Goal: Check status: Check status

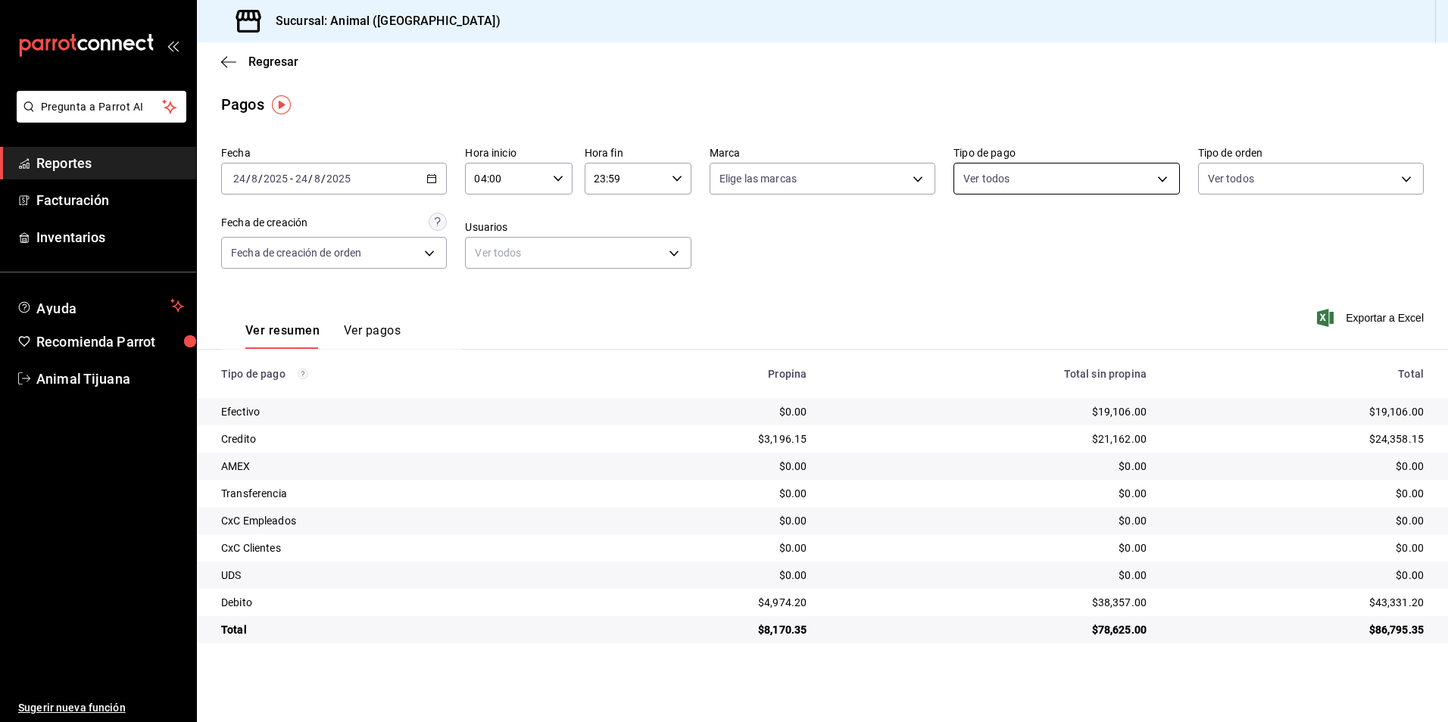
click at [1052, 181] on body "Pregunta a Parrot AI Reportes Facturación Inventarios Ayuda Recomienda Parrot A…" at bounding box center [724, 361] width 1448 height 722
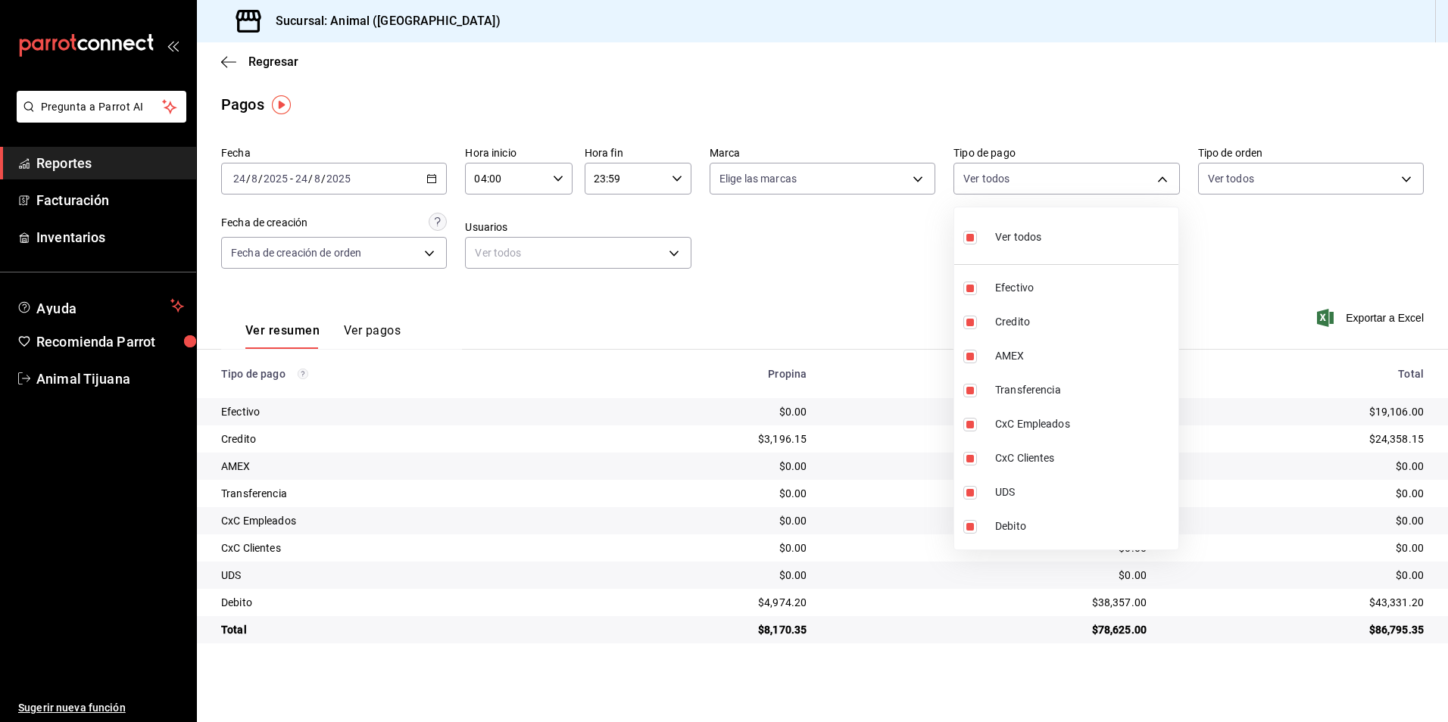
click at [1030, 251] on div "Ver todos" at bounding box center [1002, 236] width 78 height 33
checkbox input "false"
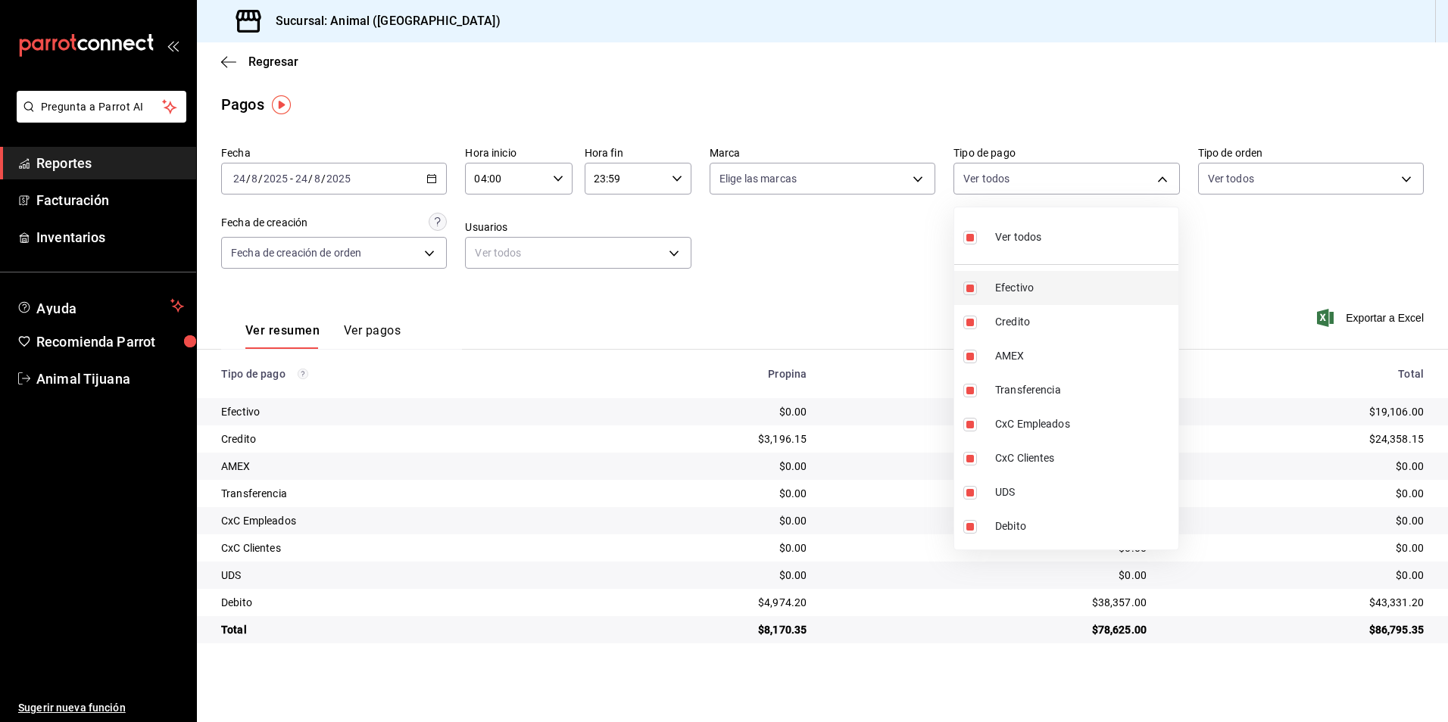
checkbox input "false"
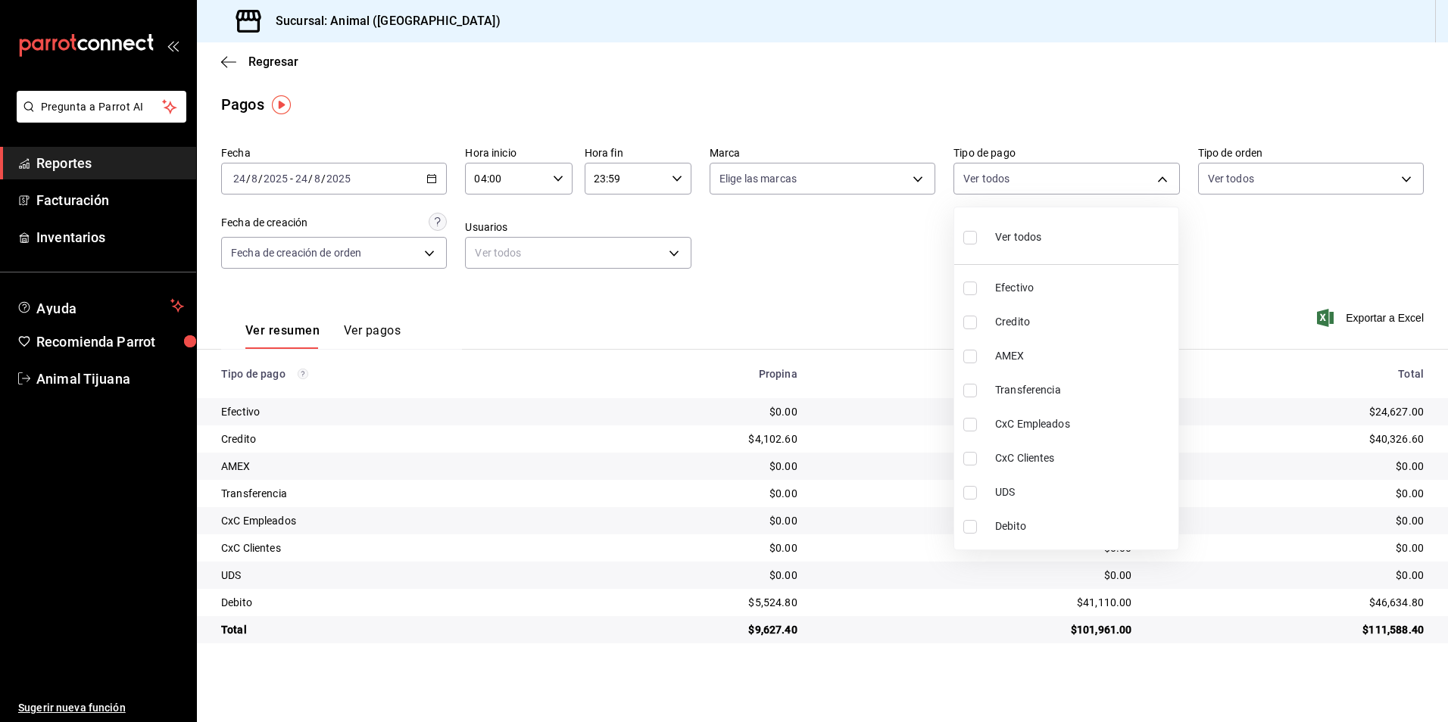
click at [987, 334] on li "Credito" at bounding box center [1066, 322] width 224 height 34
type input "235ce608-f464-428a-9a71-314f665367d1"
checkbox input "true"
click at [1027, 525] on span "Debito" at bounding box center [1083, 527] width 177 height 16
type input "235ce608-f464-428a-9a71-314f665367d1,c7b29183-a811-4137-9cfa-21a61cd2bc4a"
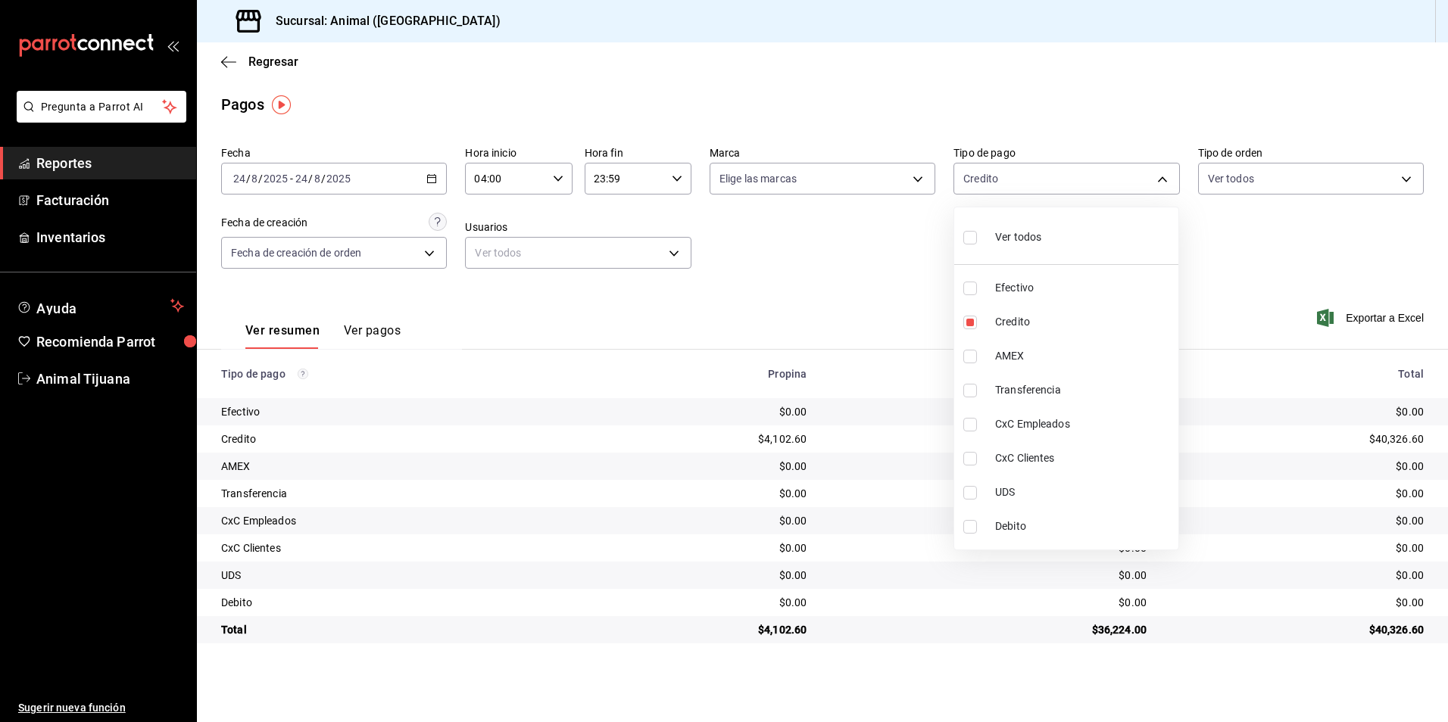
checkbox input "true"
click at [1053, 245] on li "Ver todos" at bounding box center [1066, 236] width 224 height 45
type input "b84c62b8-b02c-4970-ab2e-e166616419f2,235ce608-f464-428a-9a71-314f665367d1,53567…"
checkbox input "true"
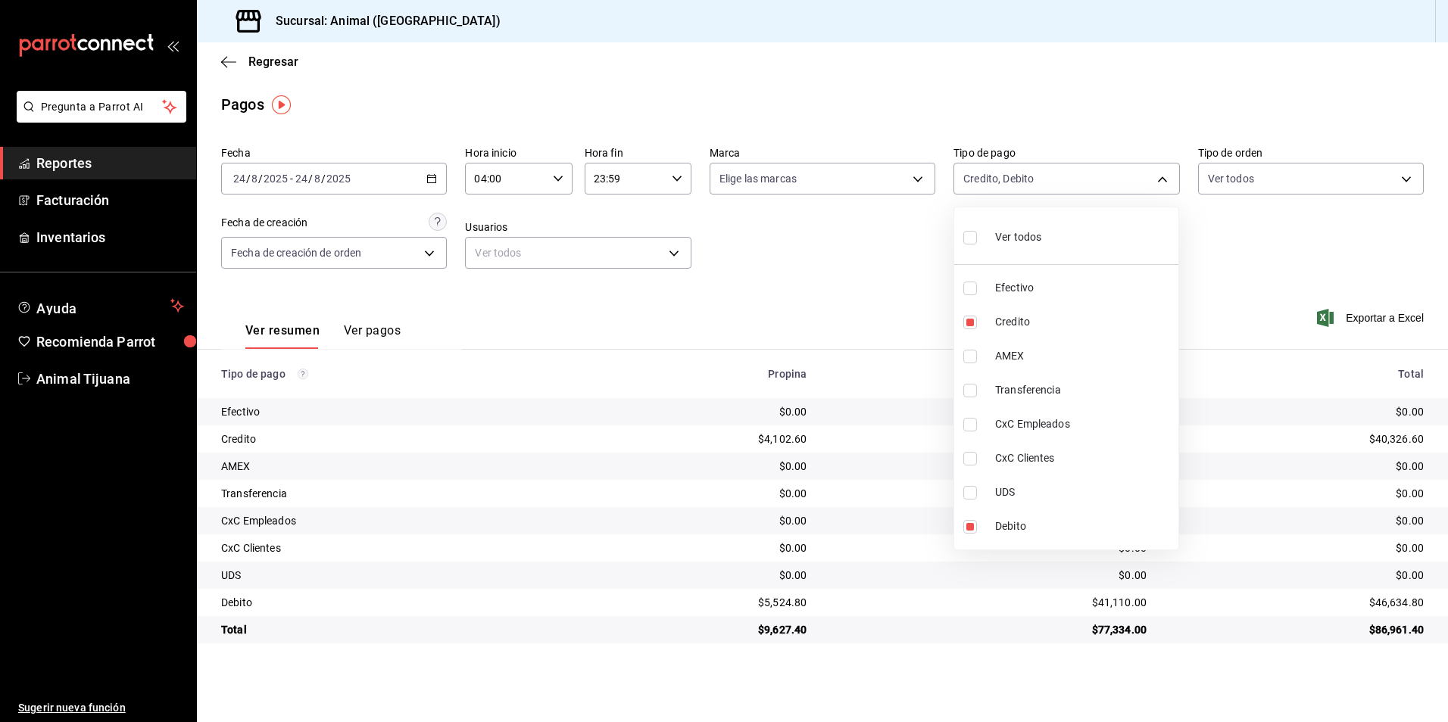
checkbox input "true"
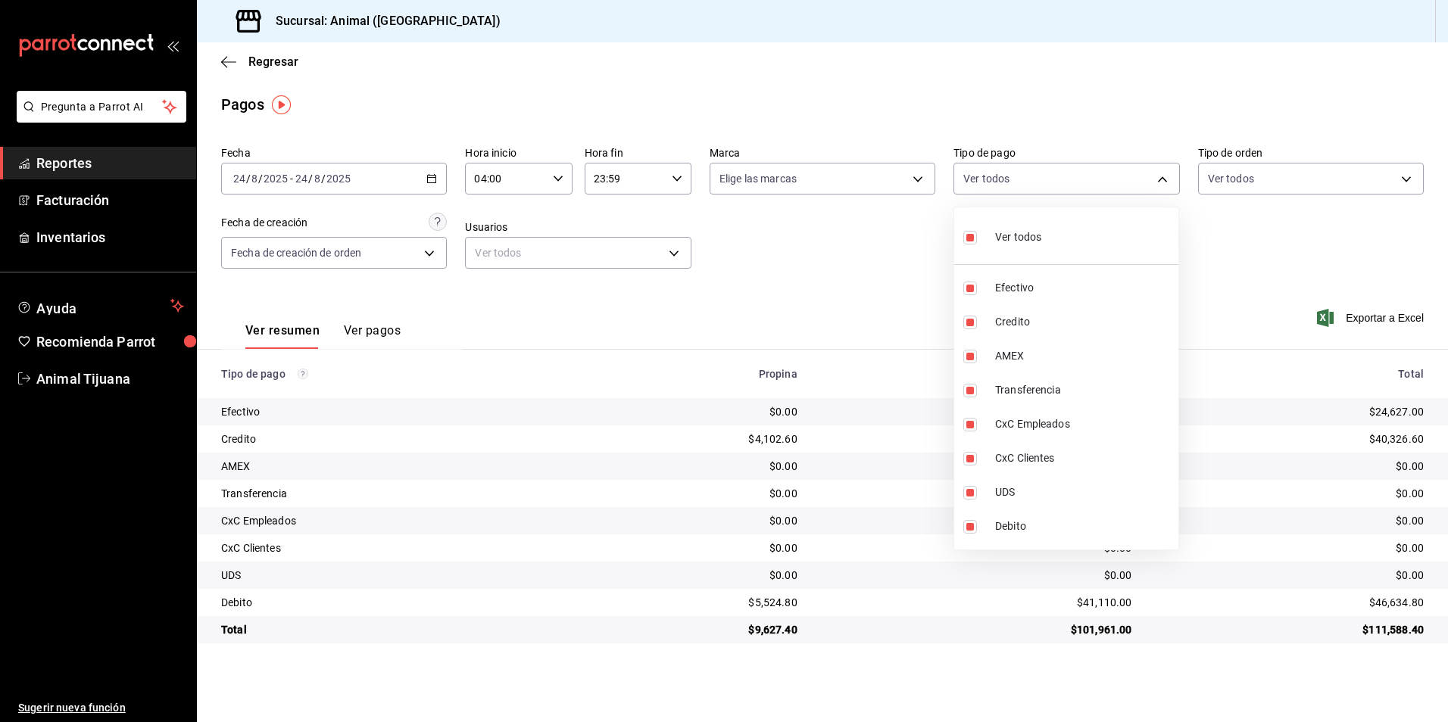
click at [1053, 245] on li "Ver todos" at bounding box center [1066, 236] width 224 height 45
checkbox input "false"
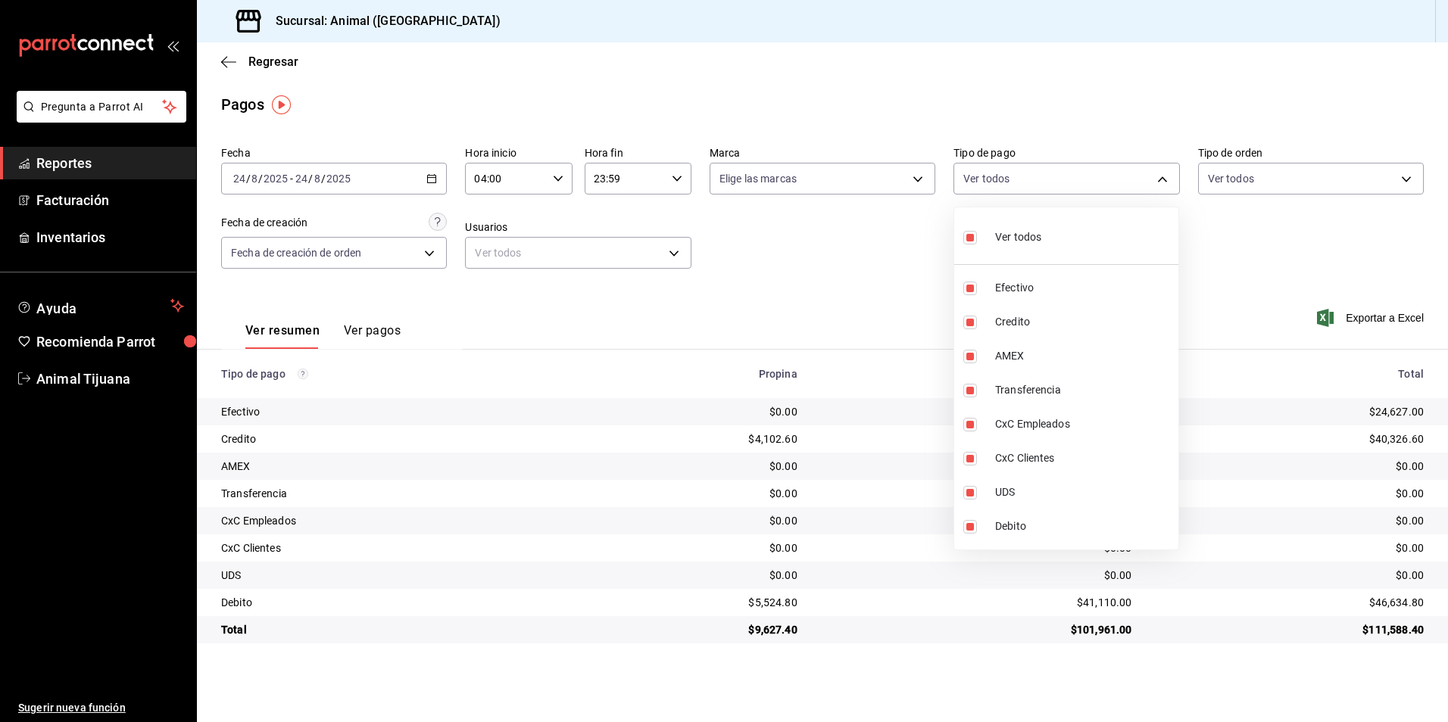
checkbox input "false"
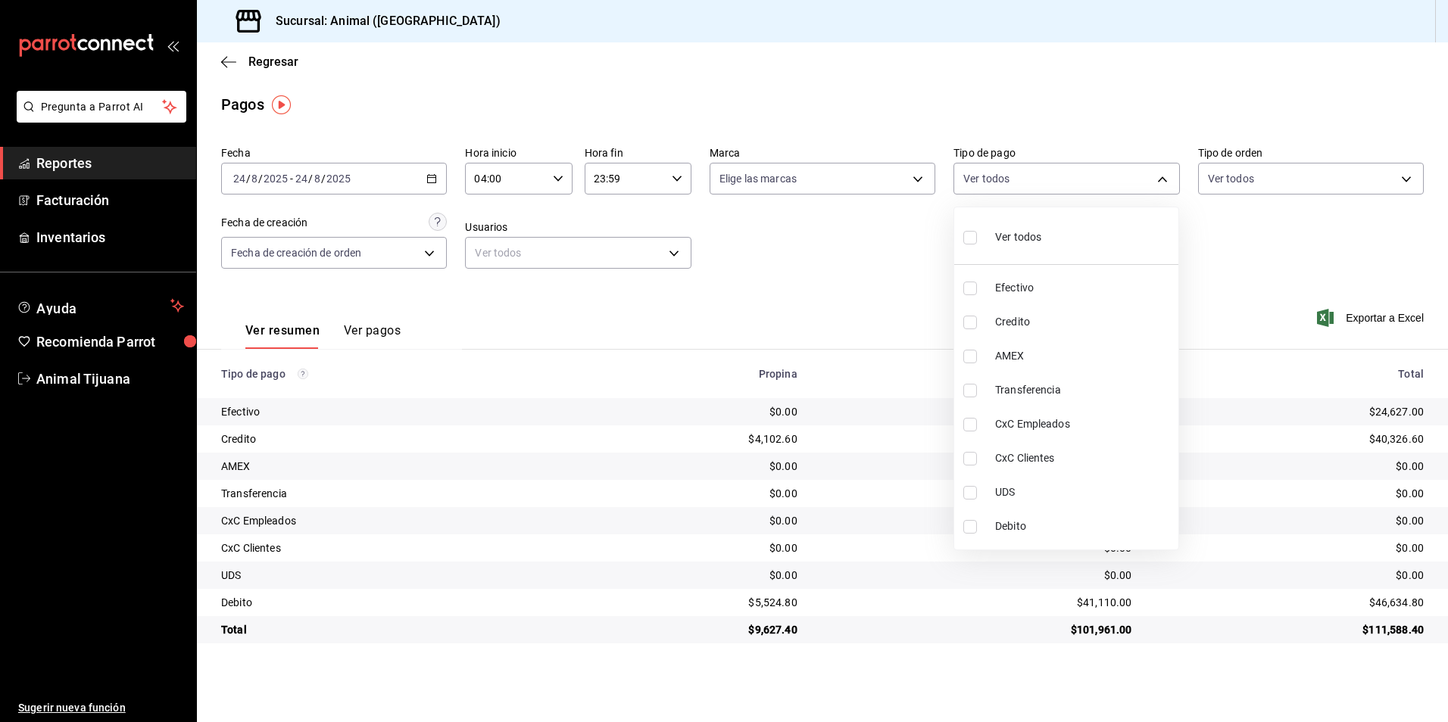
click at [800, 293] on div at bounding box center [724, 361] width 1448 height 722
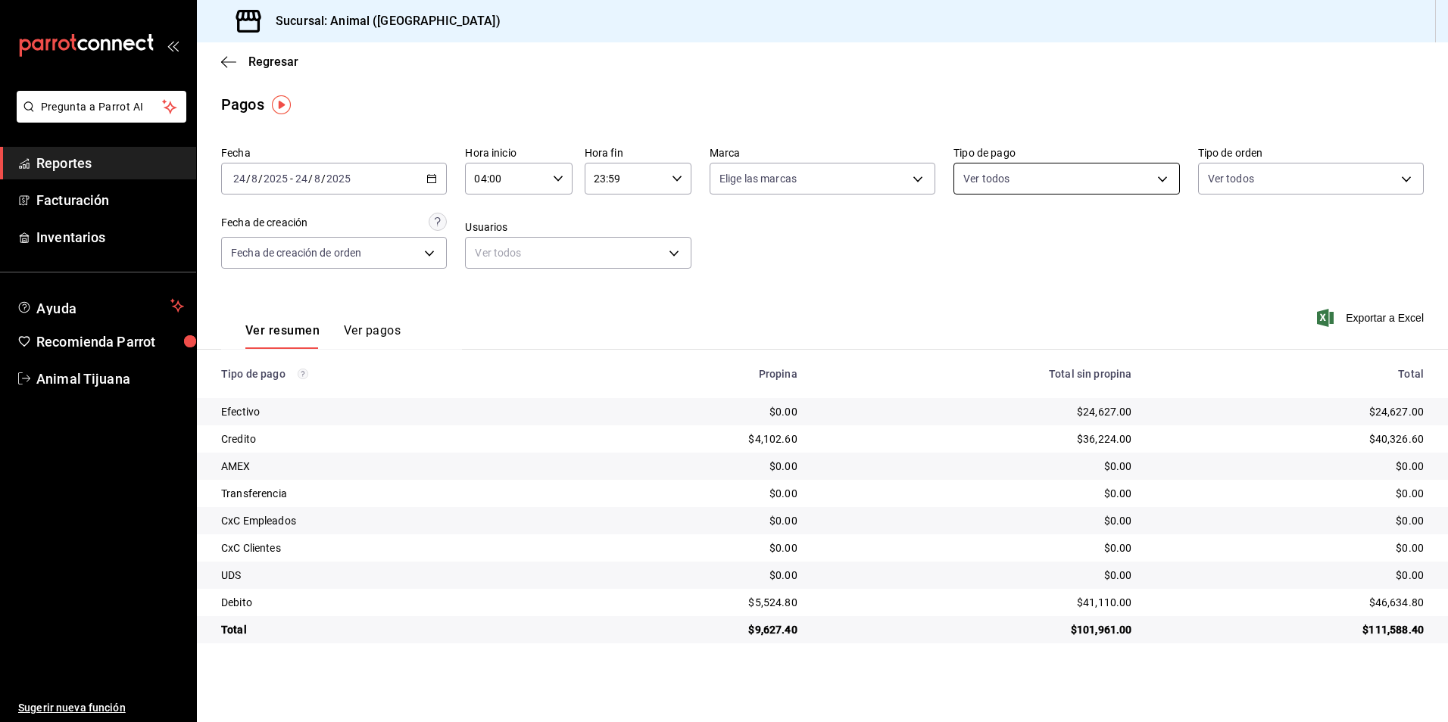
click at [1101, 175] on body "Pregunta a Parrot AI Reportes Facturación Inventarios Ayuda Recomienda Parrot A…" at bounding box center [724, 361] width 1448 height 722
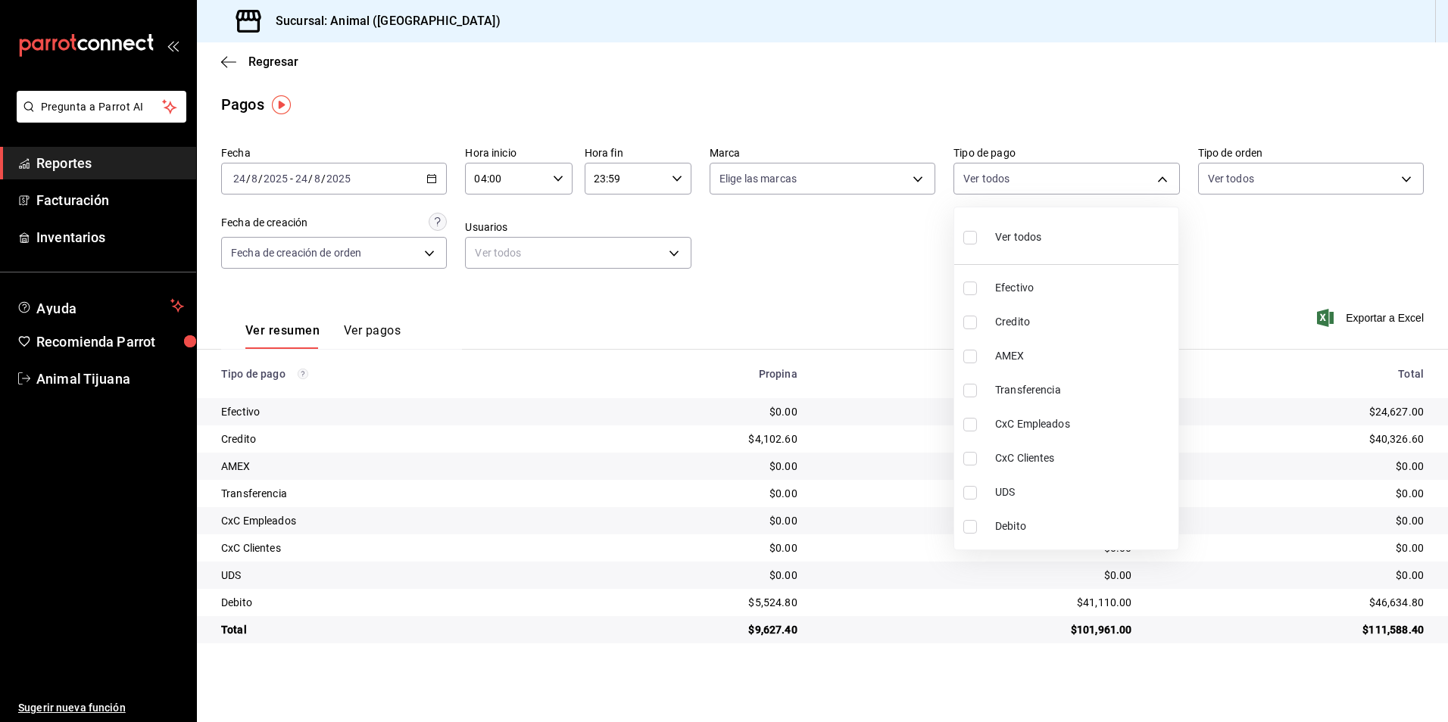
click at [1038, 242] on span "Ver todos" at bounding box center [1018, 237] width 46 height 16
type input "b84c62b8-b02c-4970-ab2e-e166616419f2,235ce608-f464-428a-9a71-314f665367d1,53567…"
checkbox input "true"
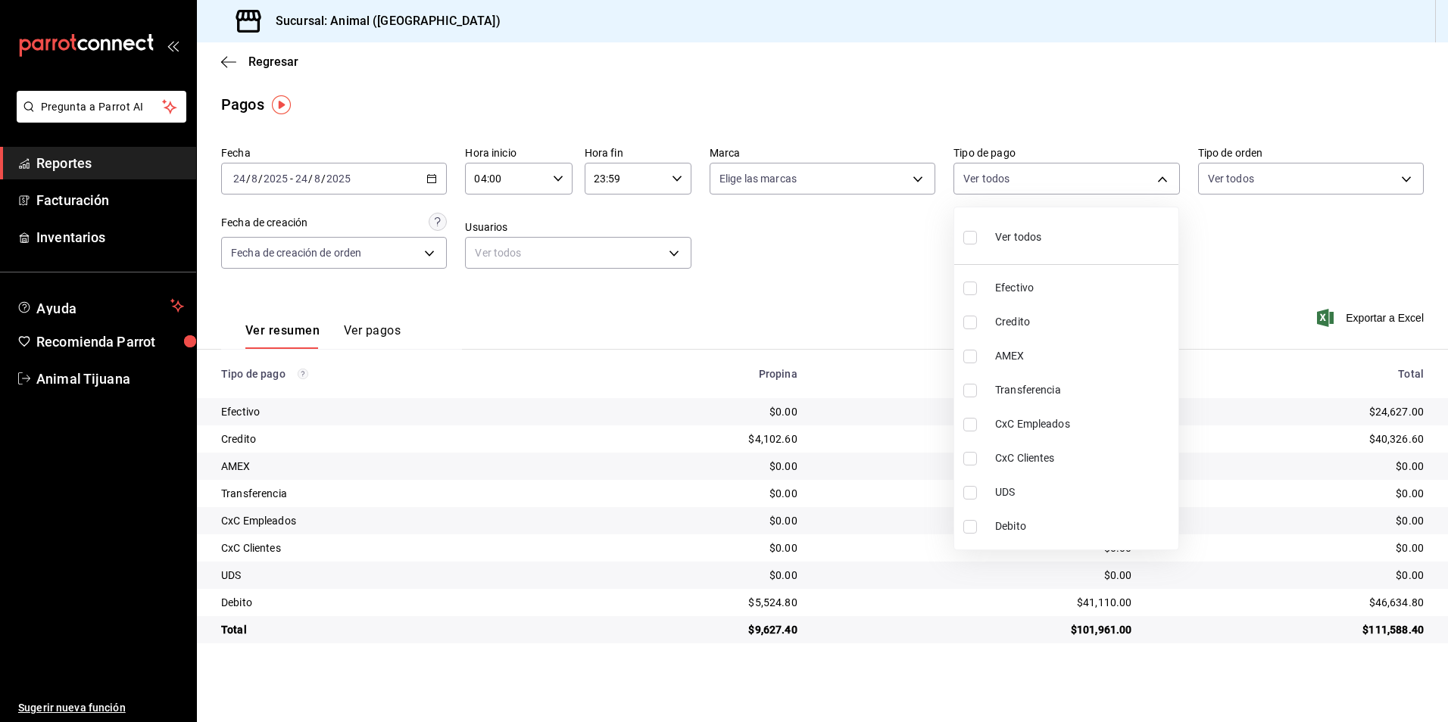
checkbox input "true"
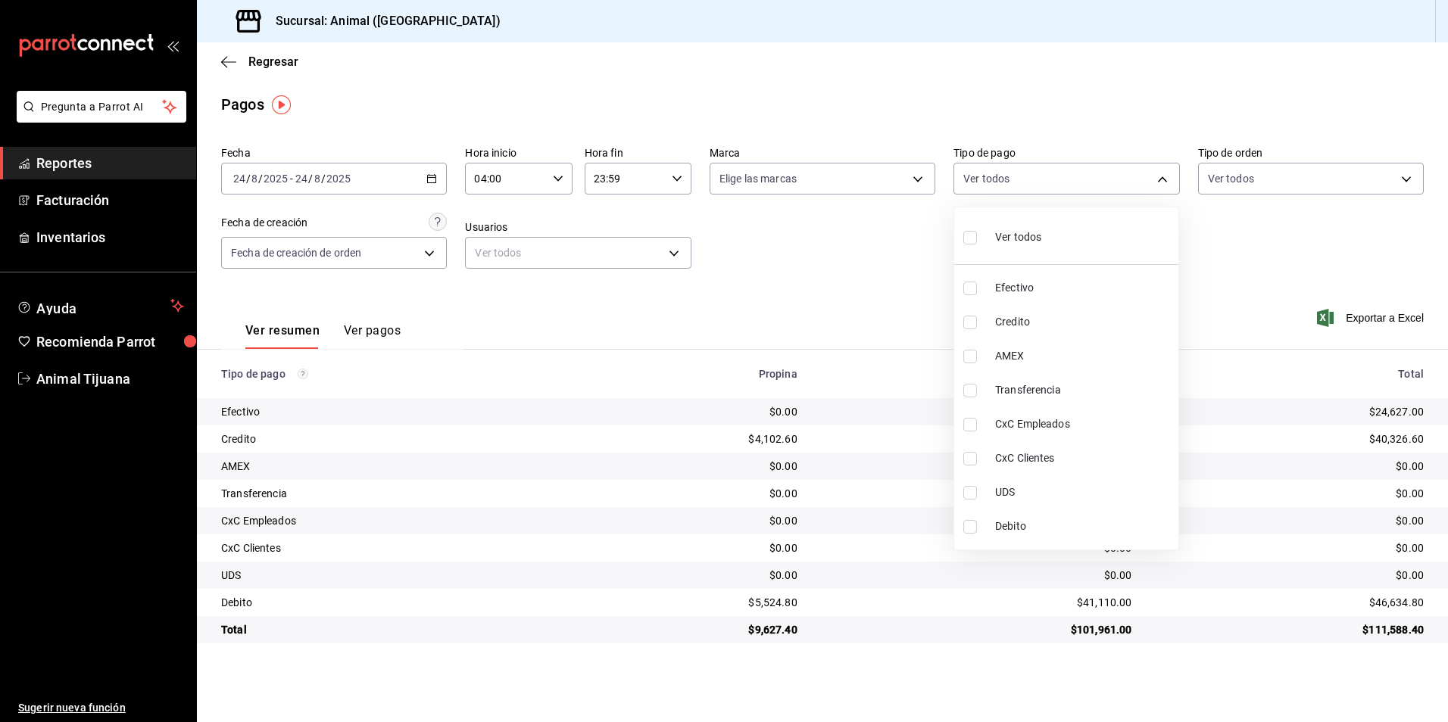
checkbox input "true"
click at [1038, 242] on span "Ver todos" at bounding box center [1018, 237] width 46 height 16
checkbox input "false"
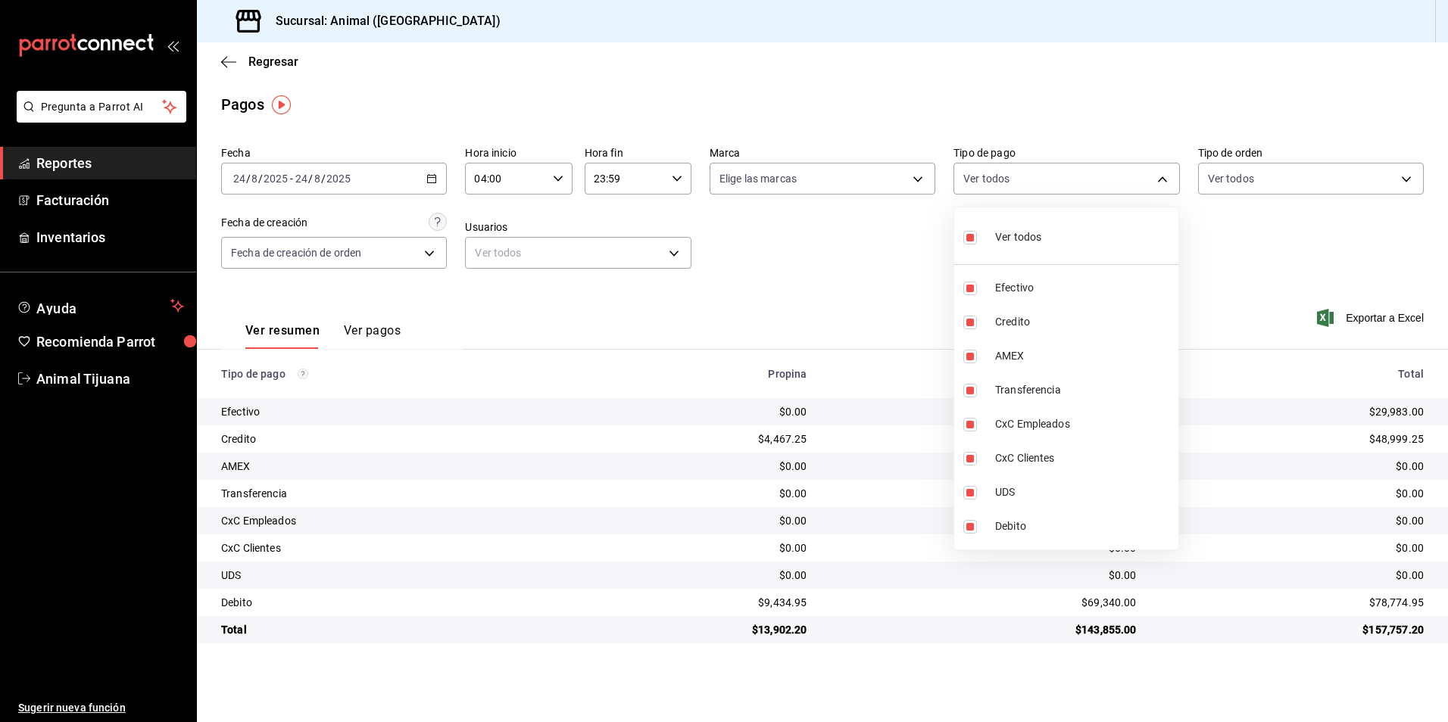
checkbox input "false"
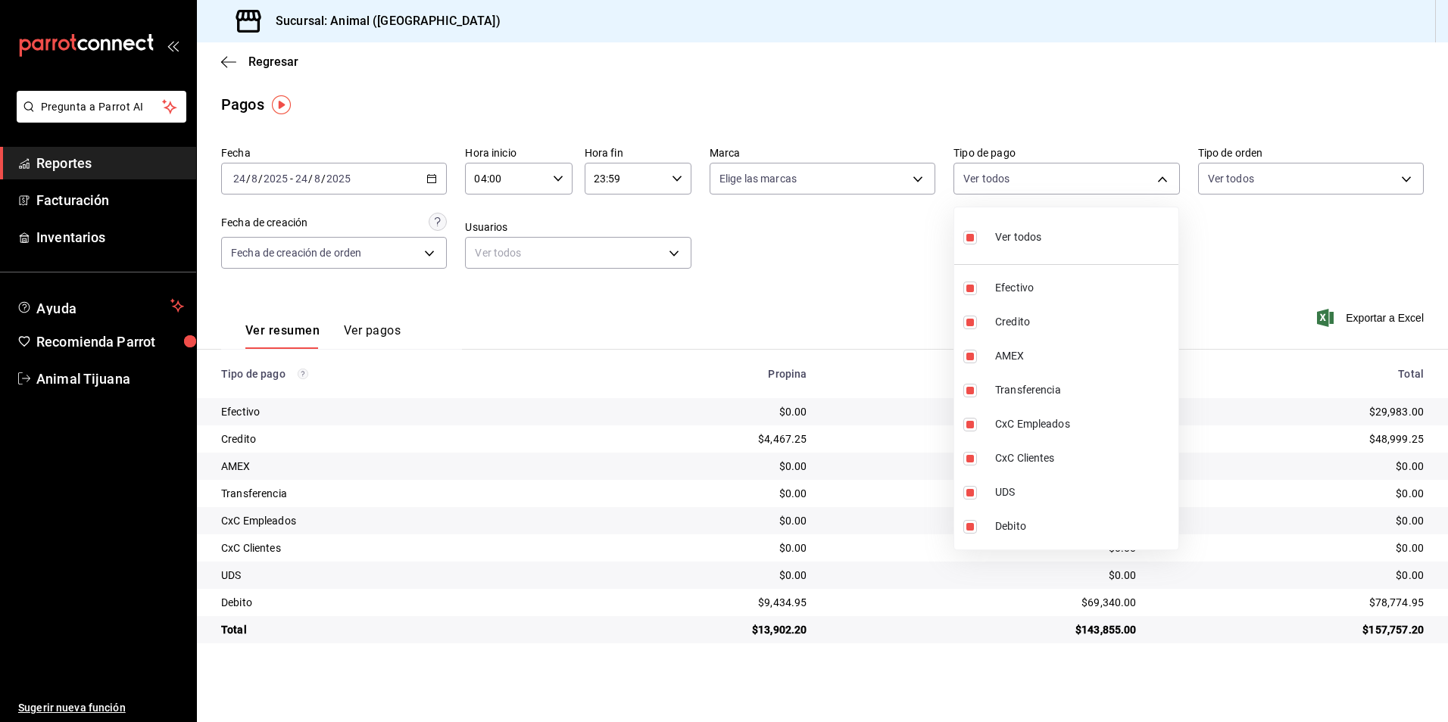
checkbox input "false"
click at [1038, 333] on li "Credito" at bounding box center [1066, 322] width 224 height 34
type input "235ce608-f464-428a-9a71-314f665367d1"
checkbox input "true"
click at [1016, 535] on li "Debito" at bounding box center [1066, 527] width 224 height 34
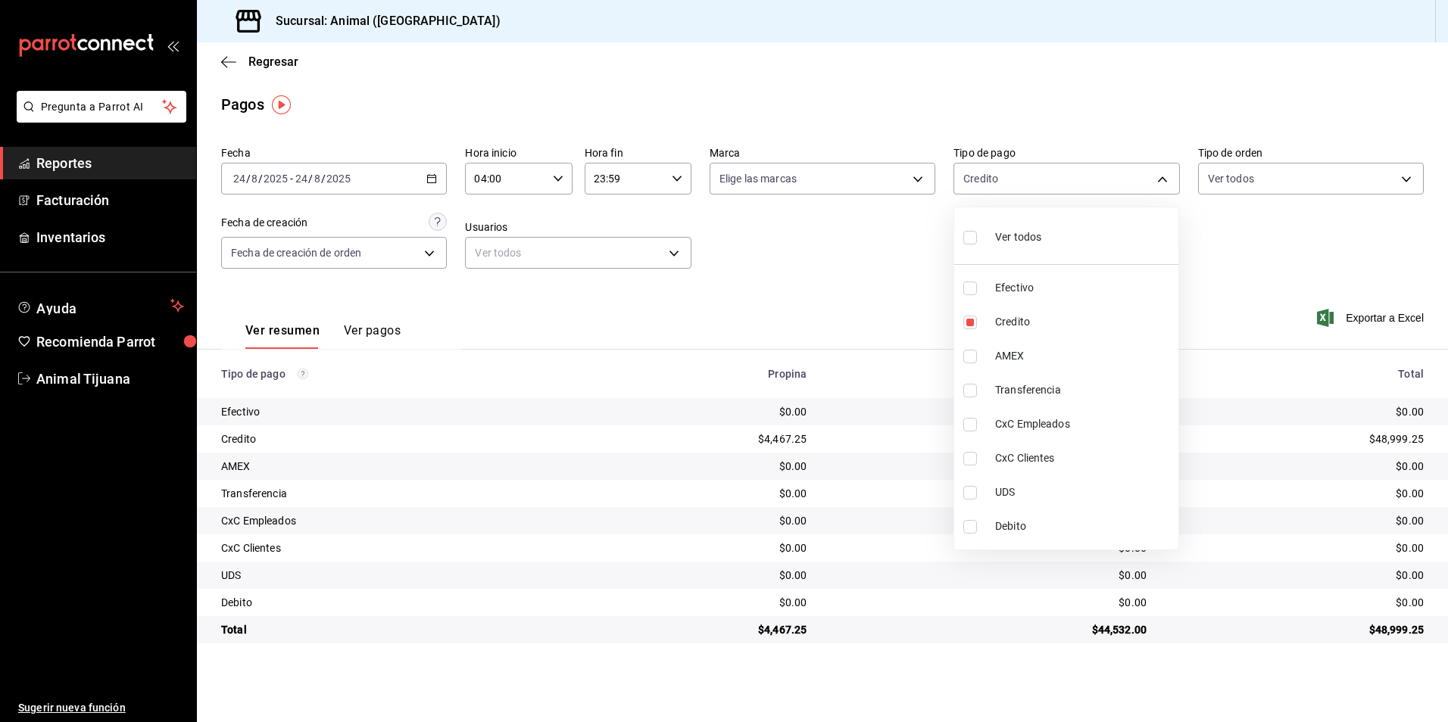
type input "235ce608-f464-428a-9a71-314f665367d1,c7b29183-a811-4137-9cfa-21a61cd2bc4a"
checkbox input "true"
click at [991, 254] on li "Ver todos" at bounding box center [1066, 236] width 224 height 45
type input "b84c62b8-b02c-4970-ab2e-e166616419f2,235ce608-f464-428a-9a71-314f665367d1,53567…"
checkbox input "true"
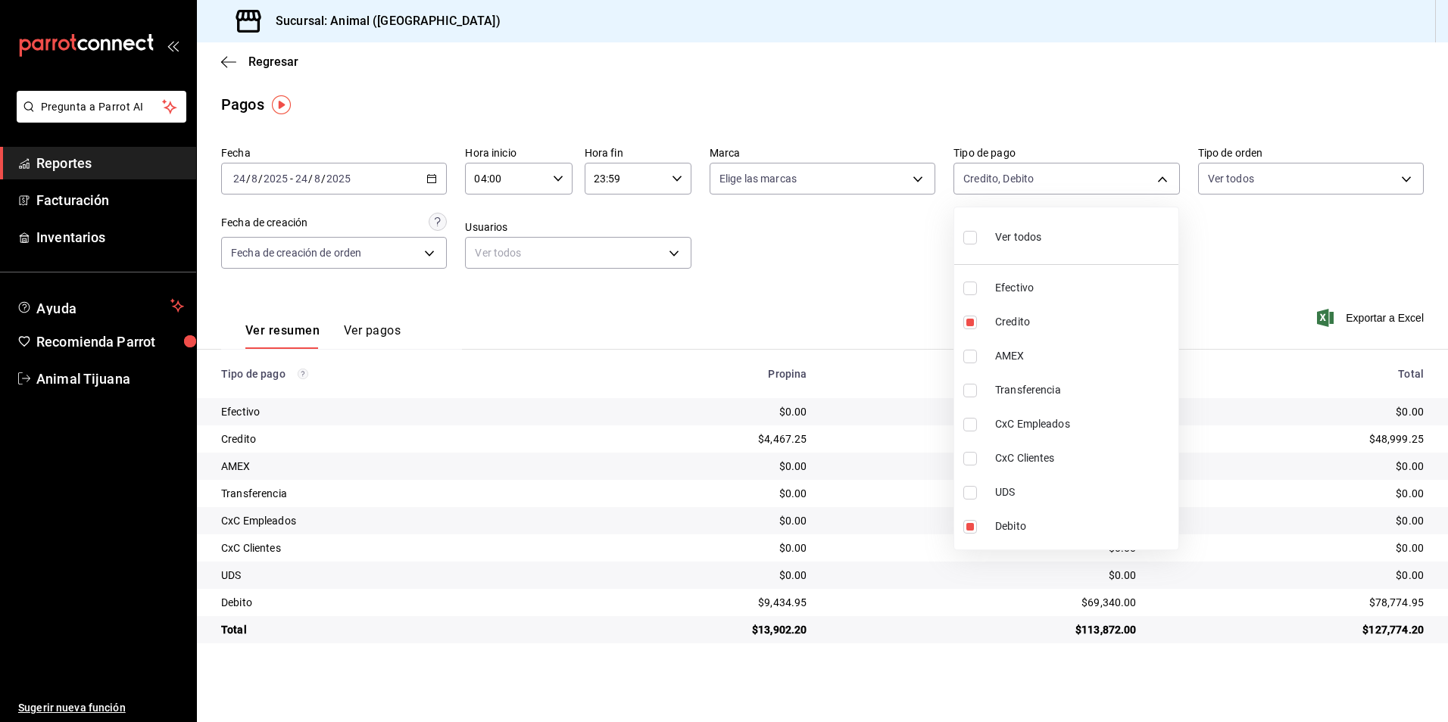
checkbox input "true"
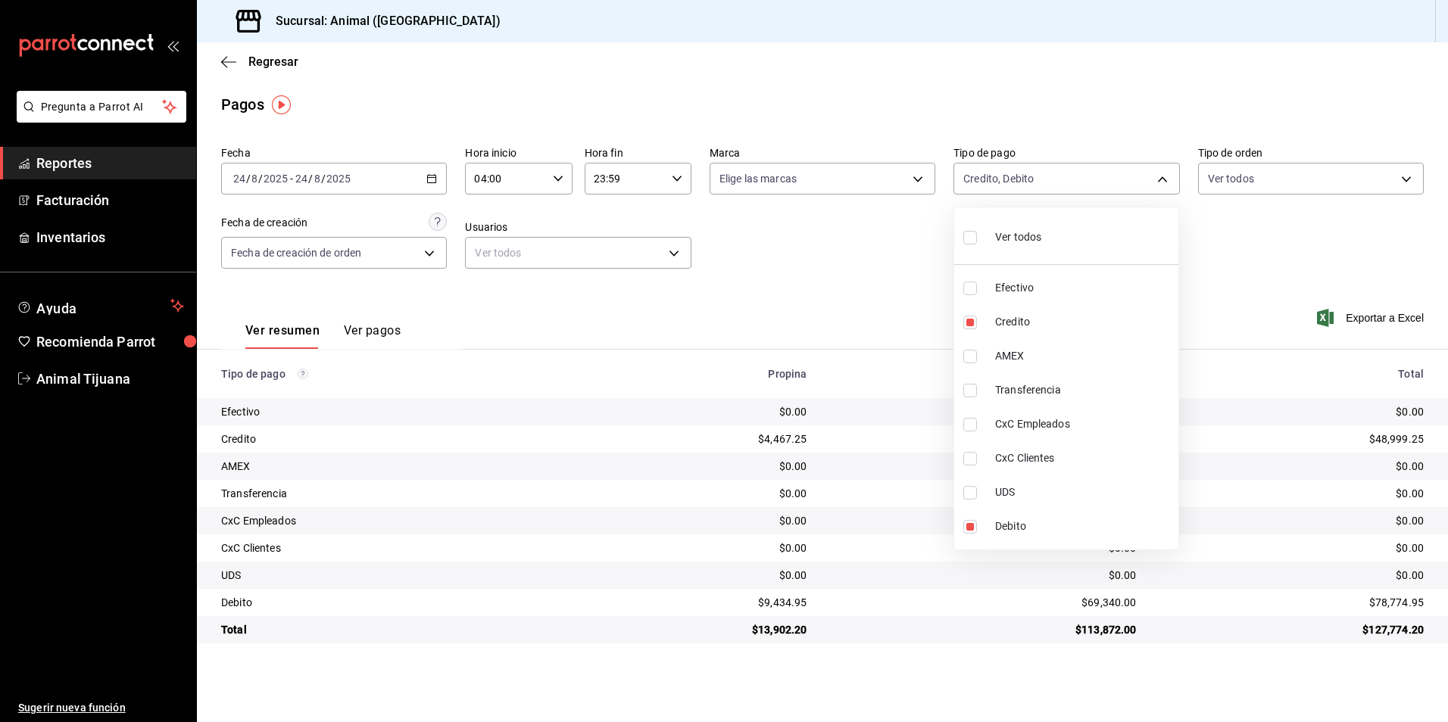
checkbox input "true"
click at [991, 254] on li "Ver todos" at bounding box center [1066, 236] width 224 height 45
checkbox input "false"
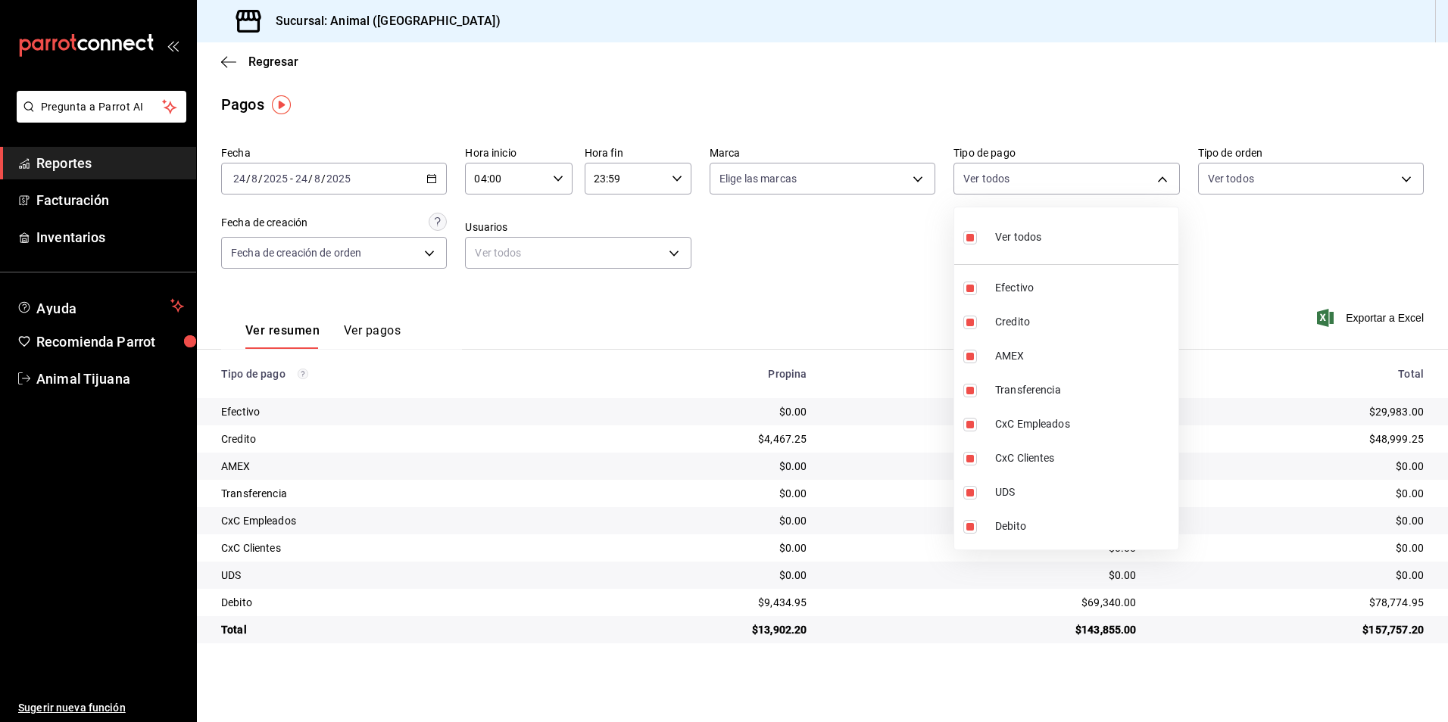
checkbox input "false"
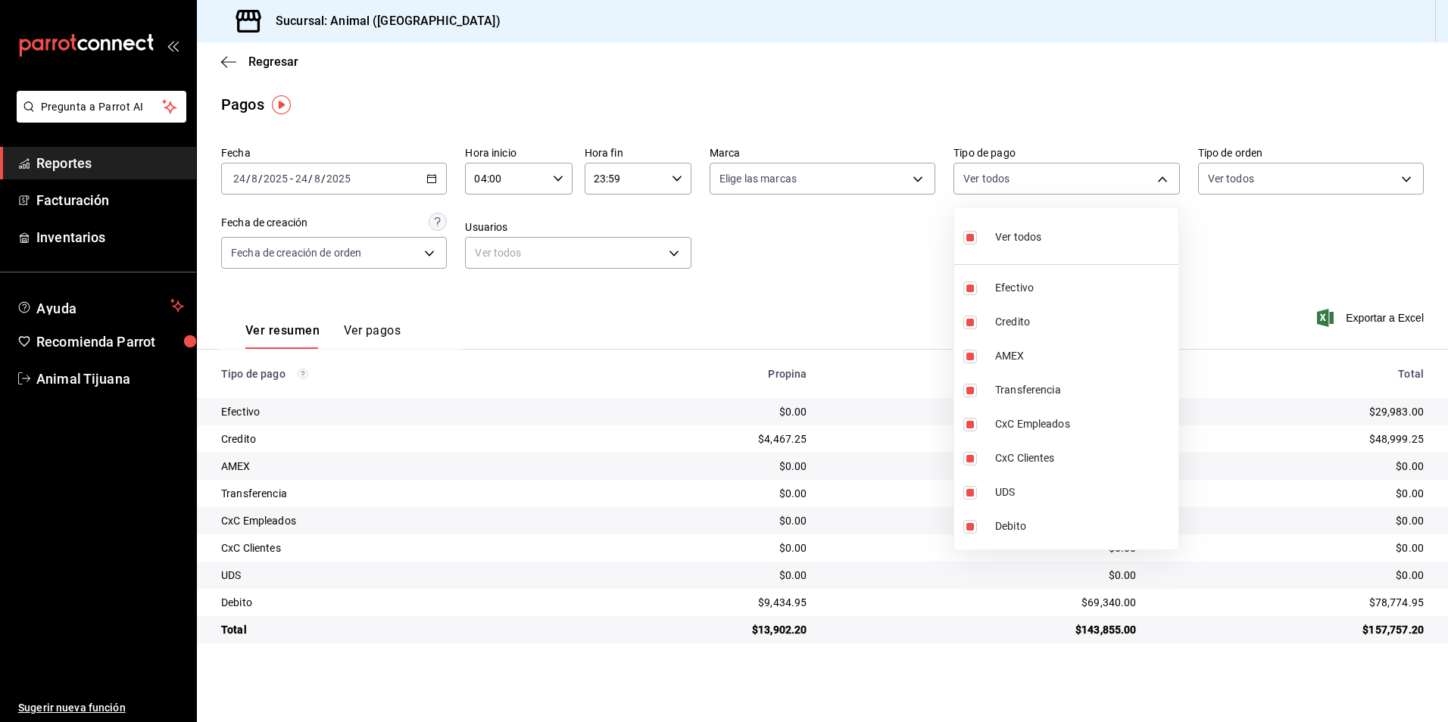
checkbox input "false"
click at [1108, 323] on span "Credito" at bounding box center [1083, 322] width 177 height 16
type input "235ce608-f464-428a-9a71-314f665367d1"
checkbox input "true"
click at [1095, 522] on span "Debito" at bounding box center [1083, 527] width 177 height 16
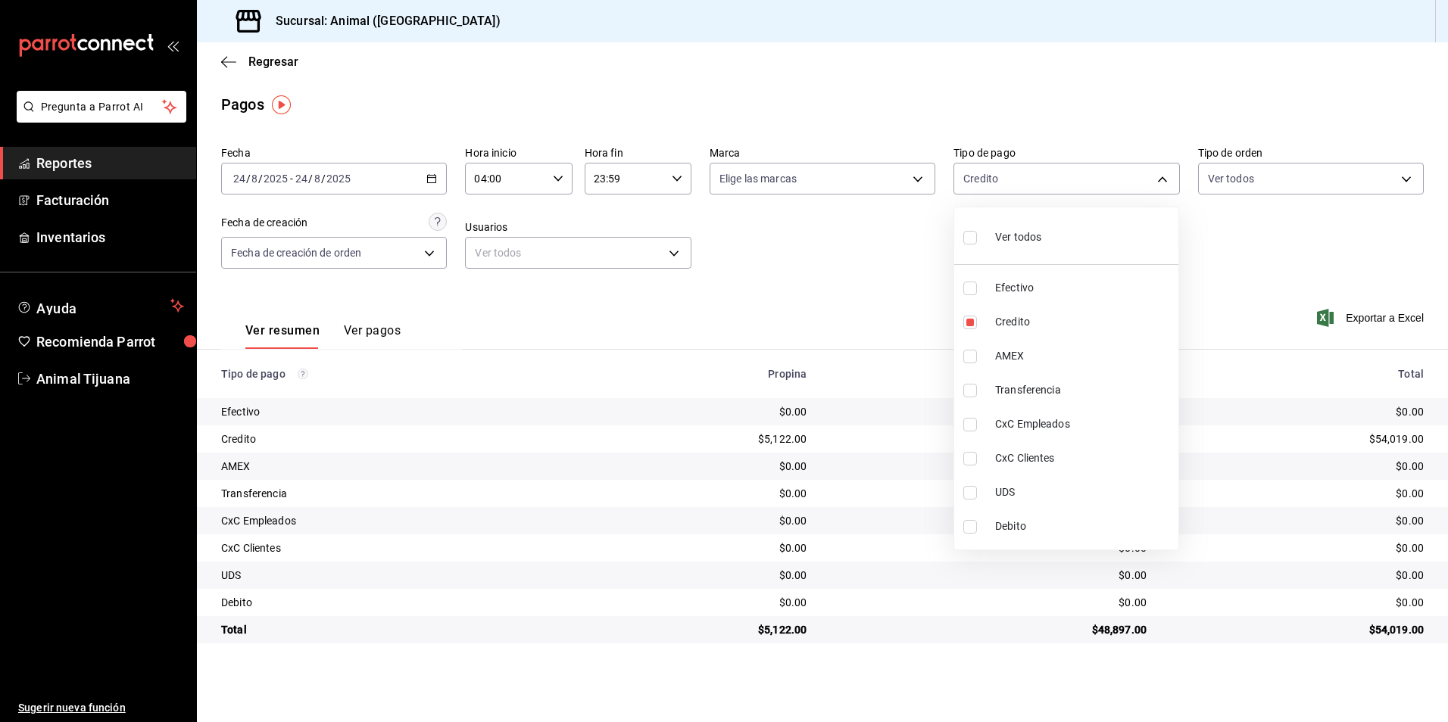
type input "235ce608-f464-428a-9a71-314f665367d1,c7b29183-a811-4137-9cfa-21a61cd2bc4a"
checkbox input "true"
click at [1049, 228] on li "Ver todos" at bounding box center [1066, 236] width 224 height 45
type input "b84c62b8-b02c-4970-ab2e-e166616419f2,235ce608-f464-428a-9a71-314f665367d1,53567…"
checkbox input "true"
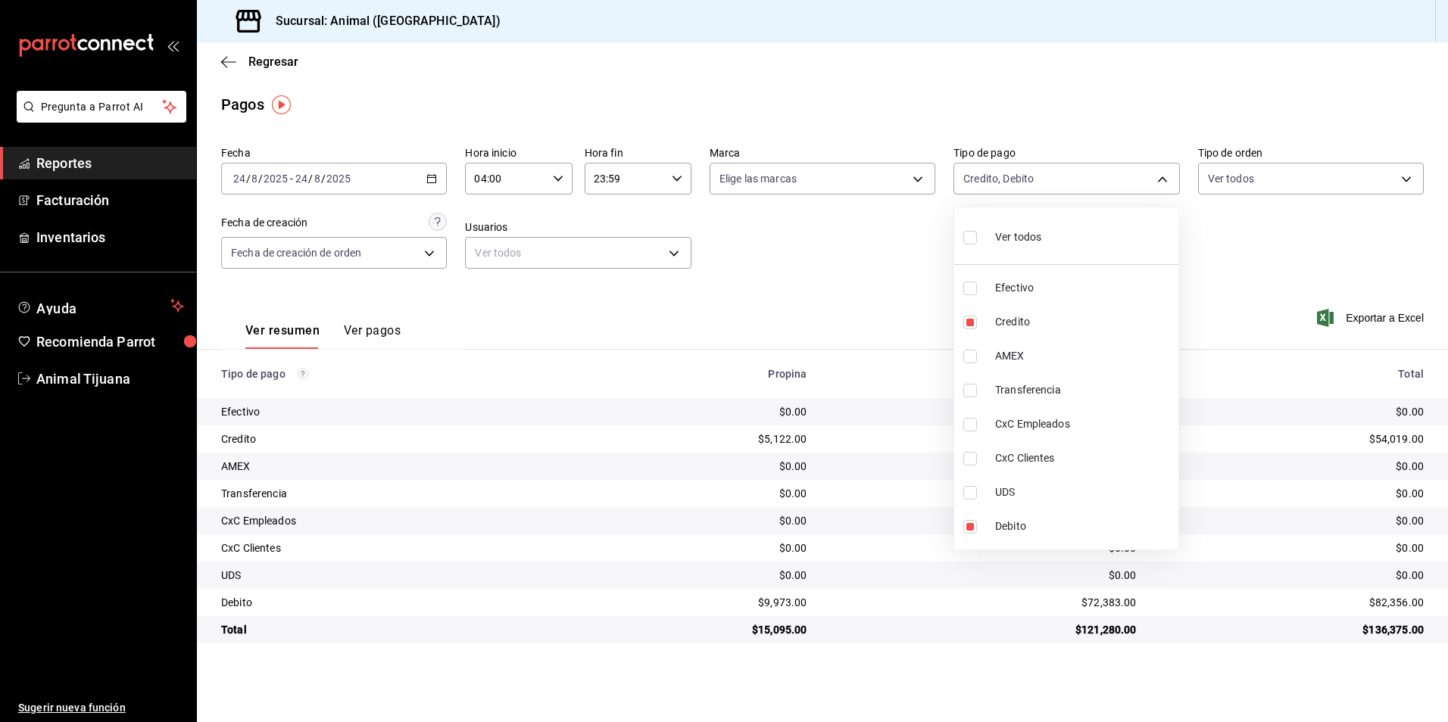
checkbox input "true"
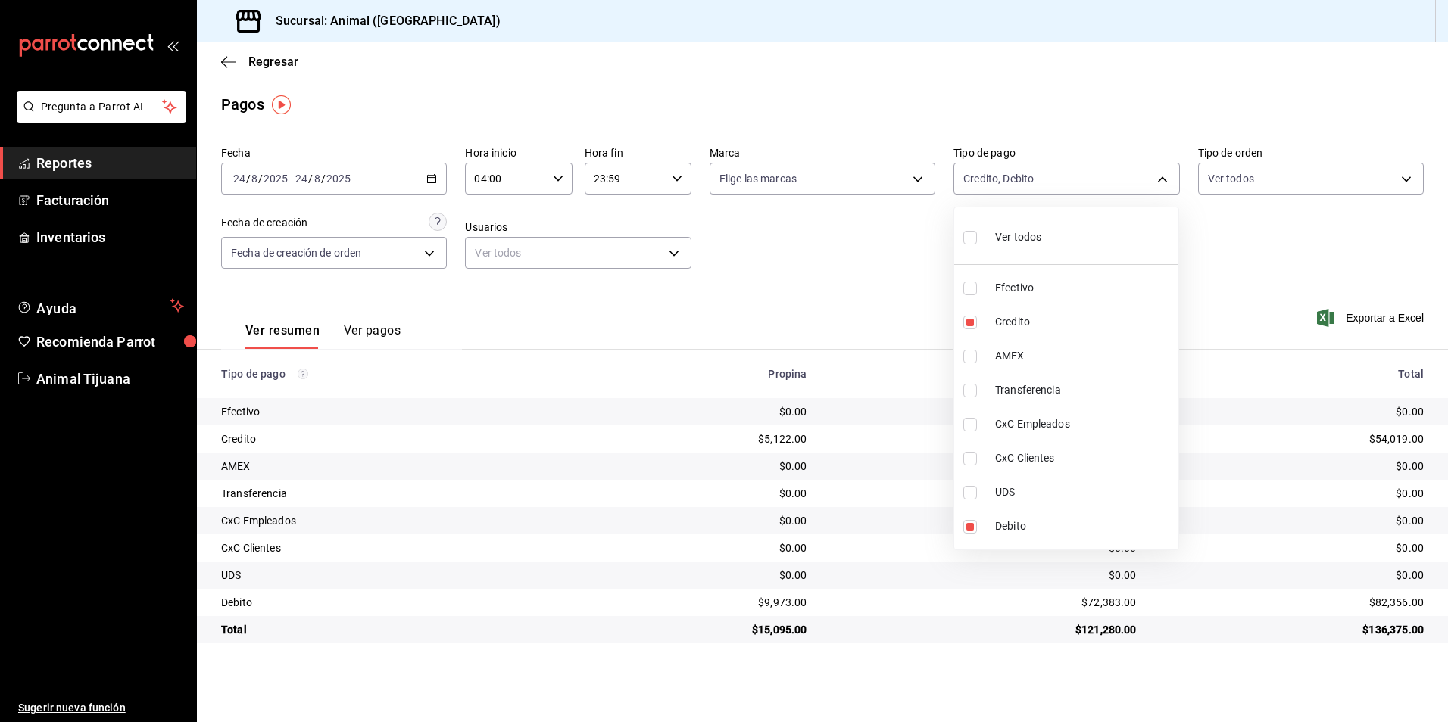
checkbox input "true"
click at [1049, 235] on li "Ver todos" at bounding box center [1066, 236] width 224 height 45
checkbox input "false"
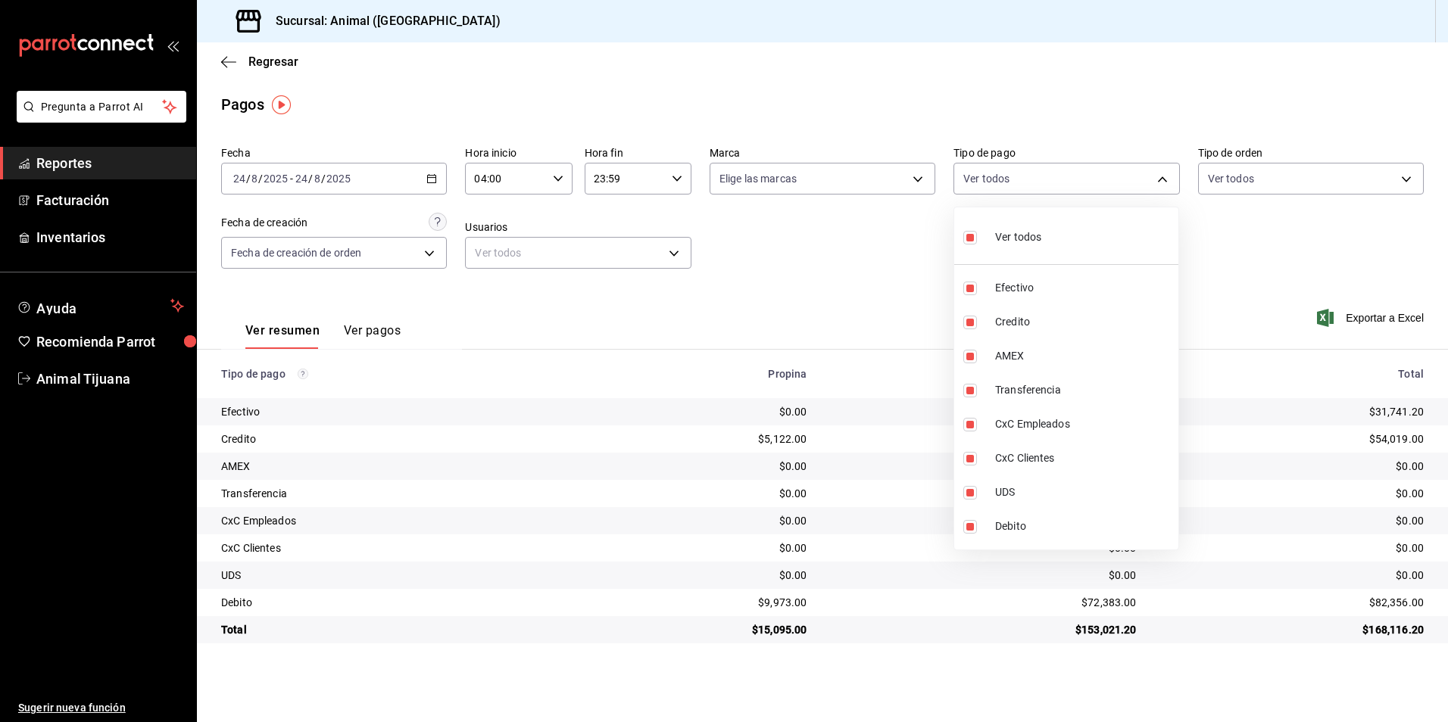
checkbox input "false"
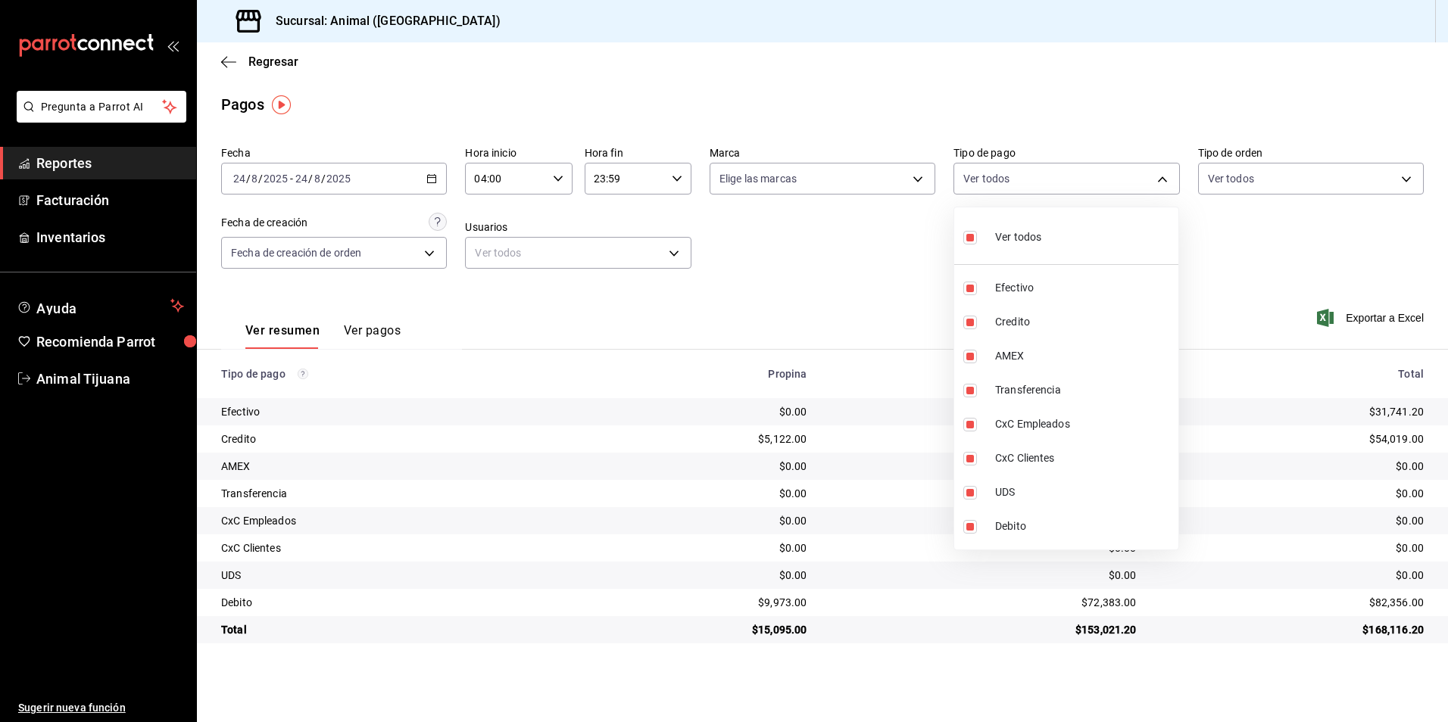
checkbox input "false"
click at [1031, 324] on span "Credito" at bounding box center [1083, 322] width 177 height 16
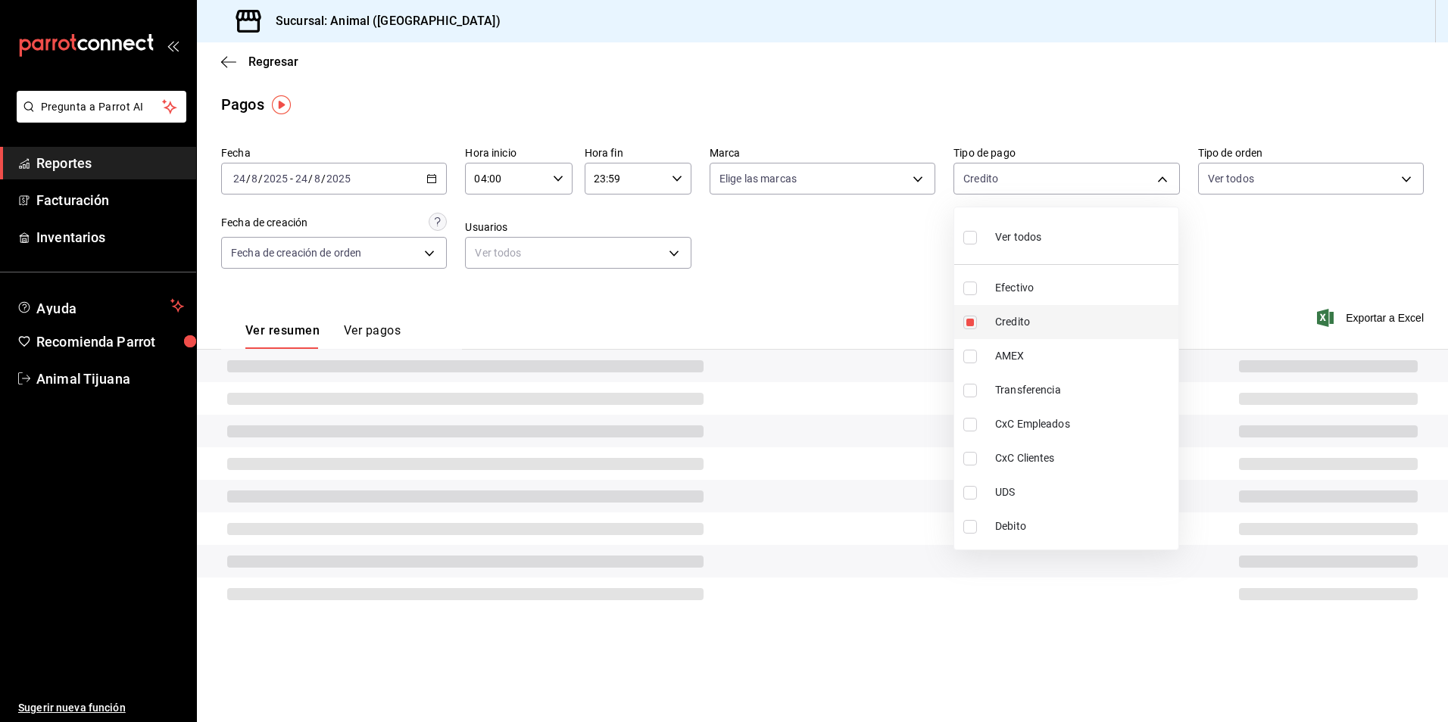
type input "235ce608-f464-428a-9a71-314f665367d1"
checkbox input "true"
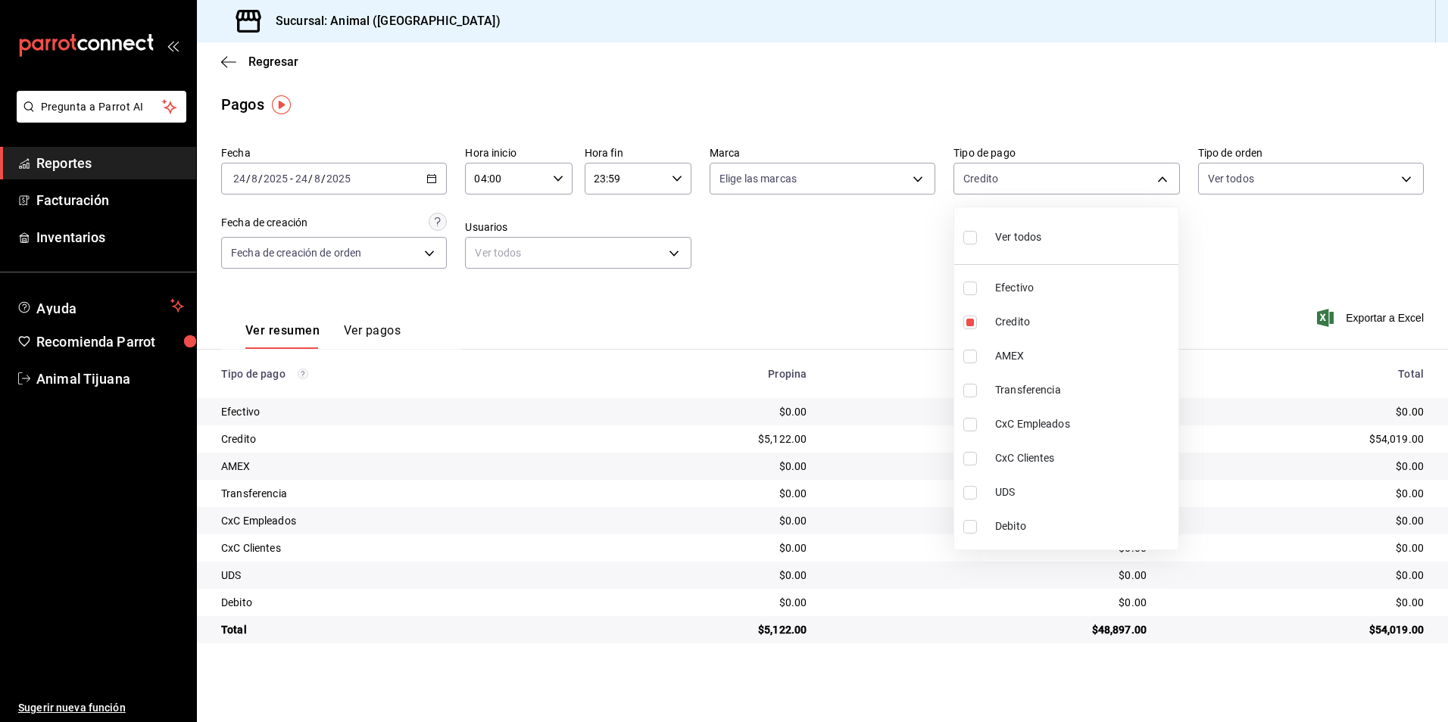
click at [1032, 520] on span "Debito" at bounding box center [1083, 527] width 177 height 16
type input "235ce608-f464-428a-9a71-314f665367d1,c7b29183-a811-4137-9cfa-21a61cd2bc4a"
checkbox input "true"
click at [1043, 249] on li "Ver todos" at bounding box center [1066, 236] width 224 height 45
type input "b84c62b8-b02c-4970-ab2e-e166616419f2,235ce608-f464-428a-9a71-314f665367d1,53567…"
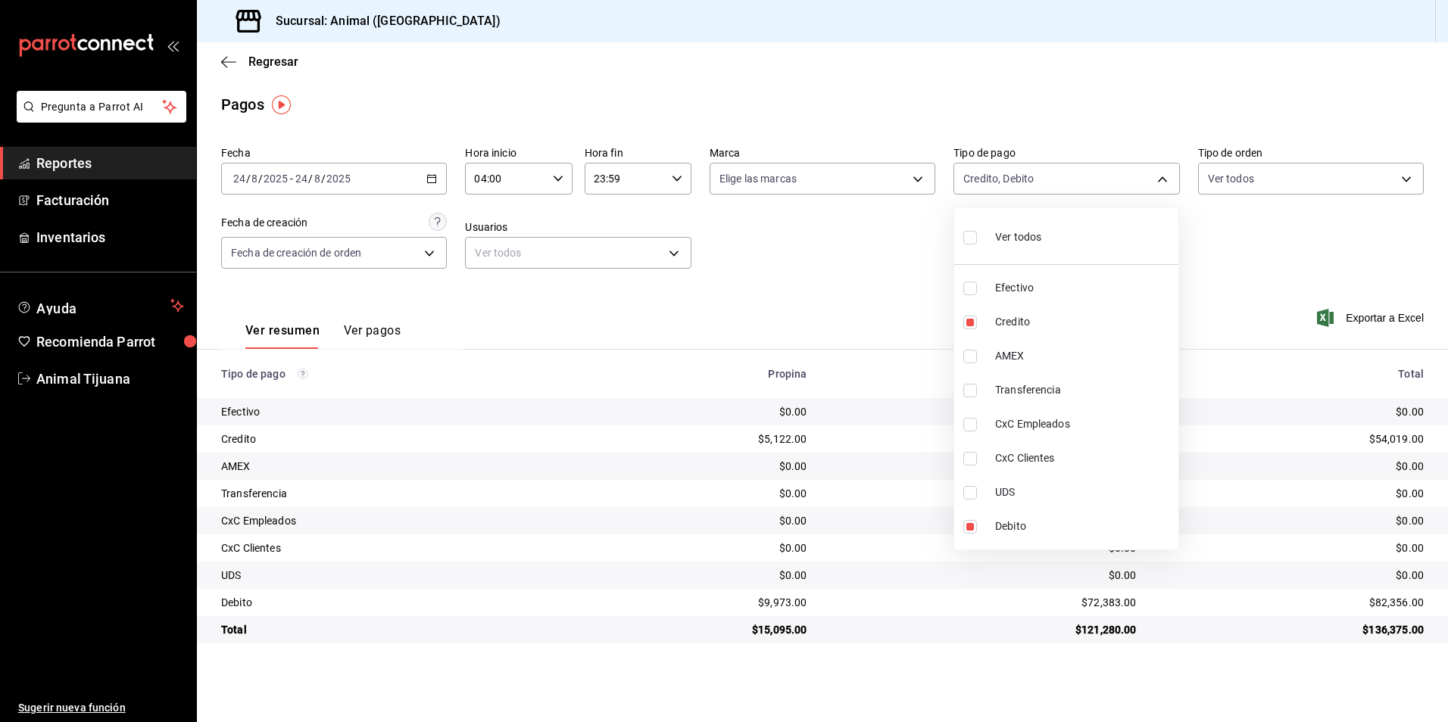
checkbox input "true"
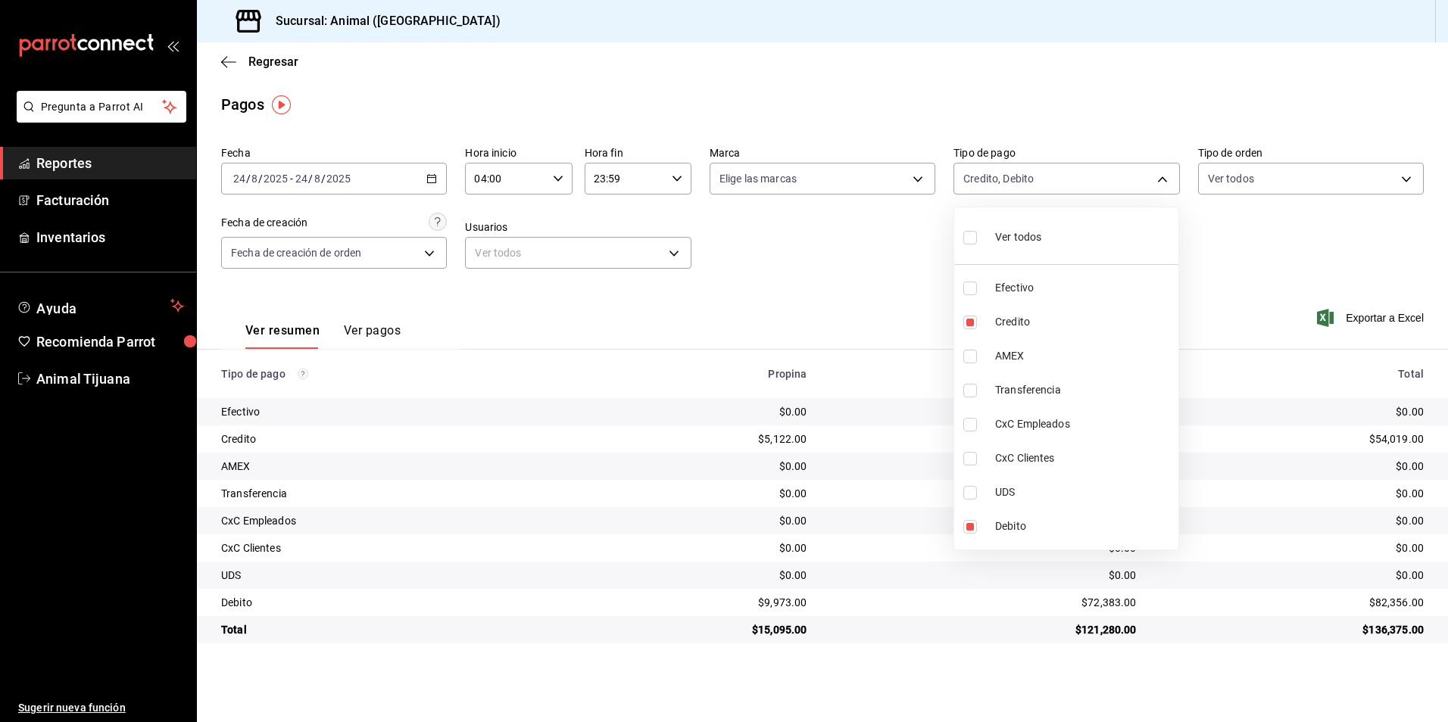
checkbox input "true"
click at [1043, 245] on li "Ver todos" at bounding box center [1066, 236] width 224 height 45
checkbox input "false"
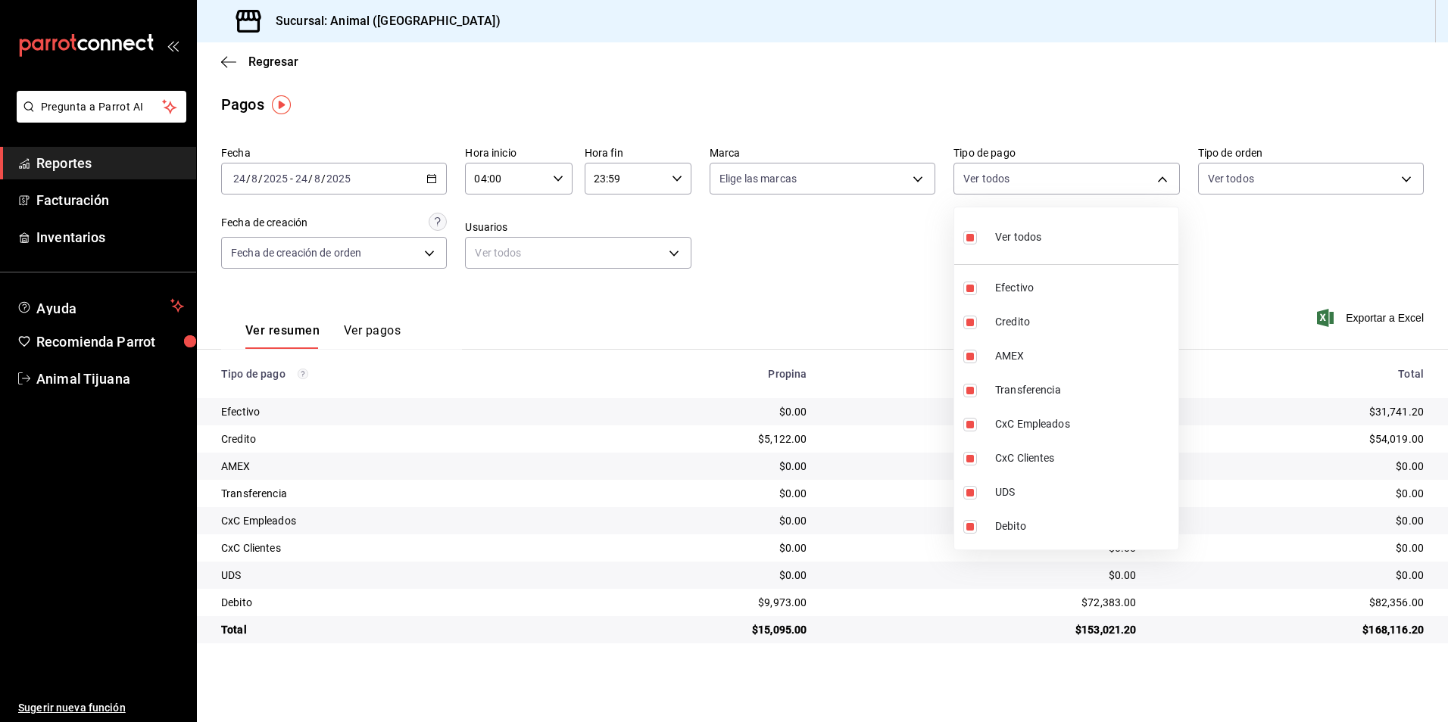
checkbox input "false"
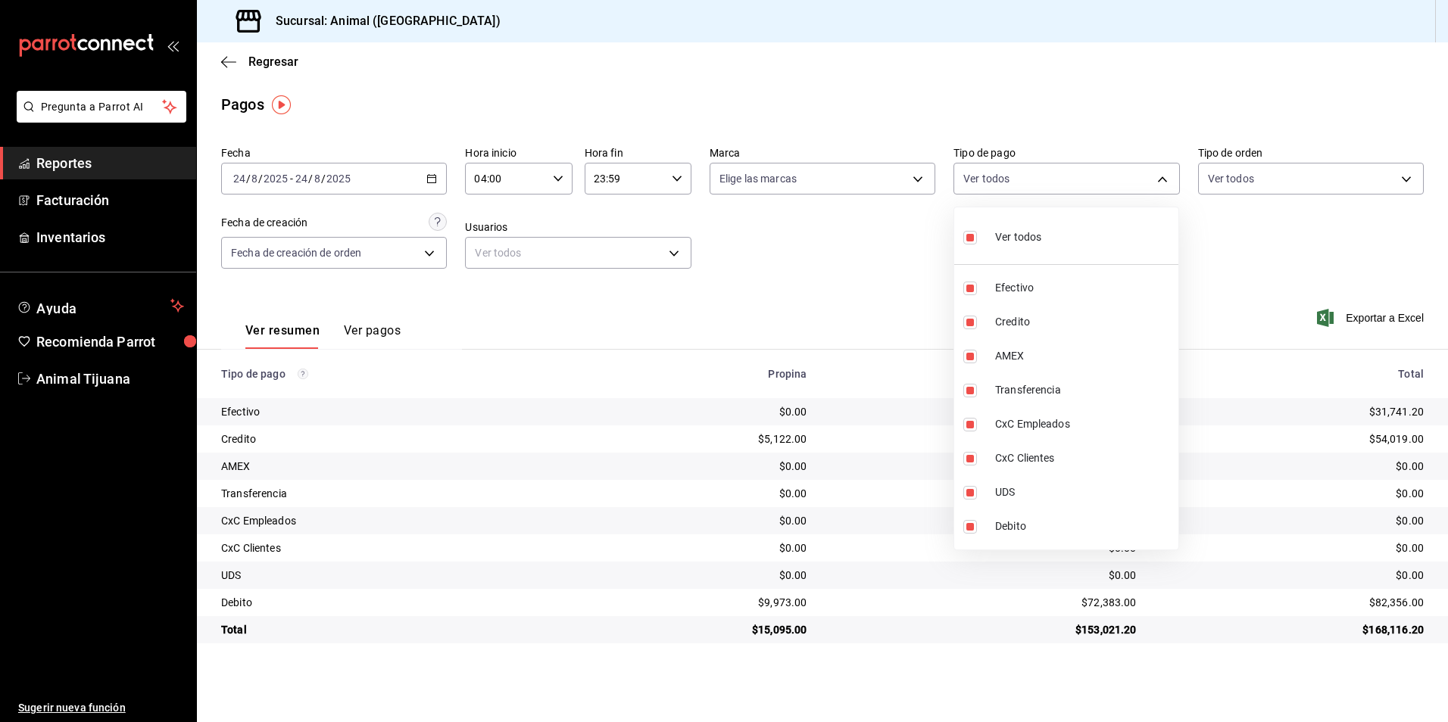
checkbox input "false"
click at [1043, 307] on li "Credito" at bounding box center [1066, 322] width 224 height 34
type input "235ce608-f464-428a-9a71-314f665367d1"
checkbox input "true"
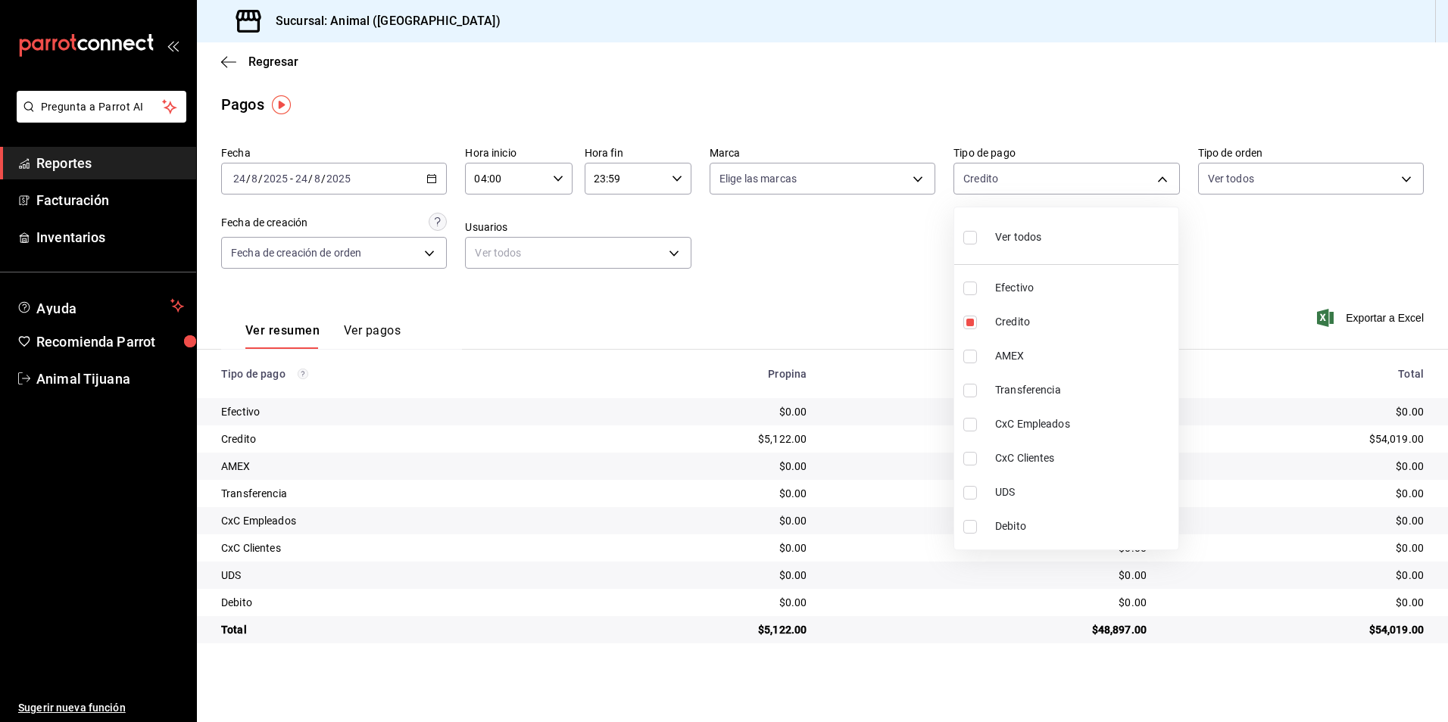
click at [1071, 538] on li "Debito" at bounding box center [1066, 527] width 224 height 34
type input "235ce608-f464-428a-9a71-314f665367d1,c7b29183-a811-4137-9cfa-21a61cd2bc4a"
checkbox input "true"
click at [1085, 242] on li "Ver todos" at bounding box center [1066, 236] width 224 height 45
type input "b84c62b8-b02c-4970-ab2e-e166616419f2,235ce608-f464-428a-9a71-314f665367d1,53567…"
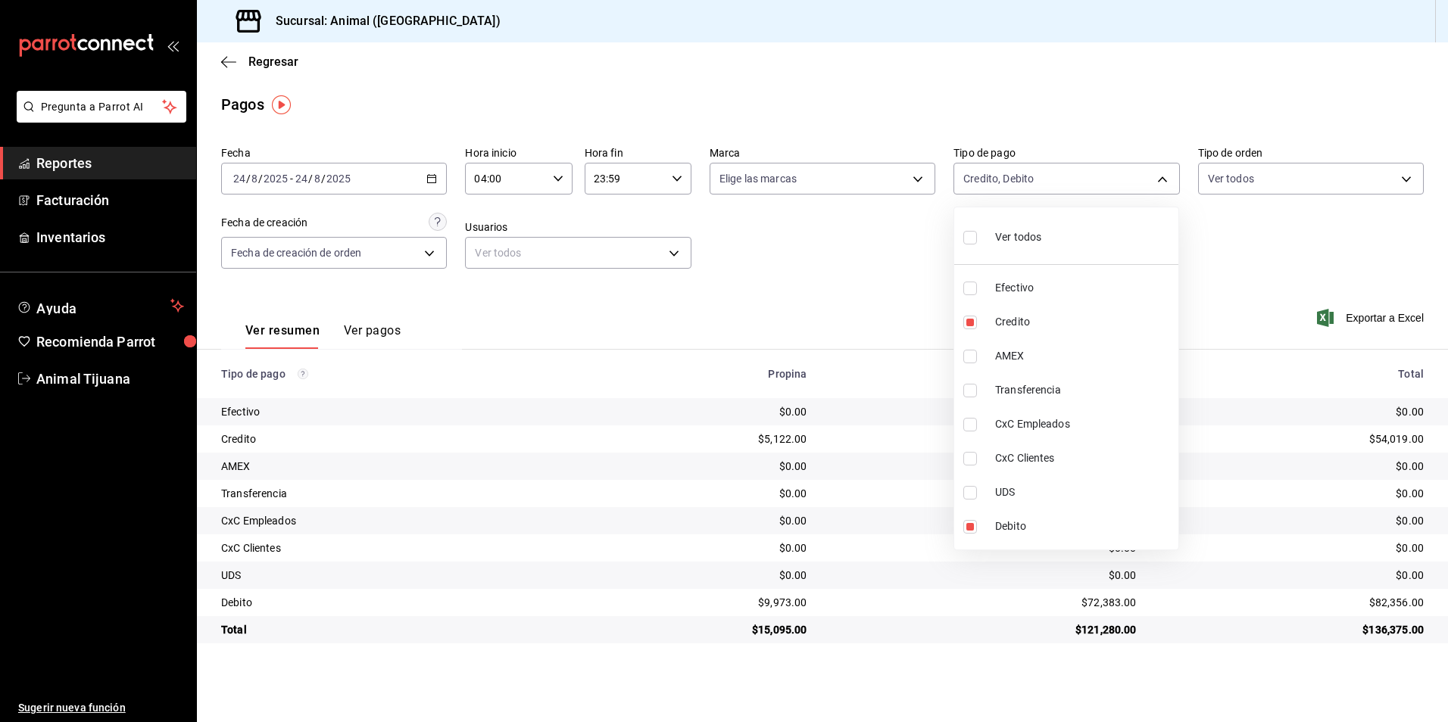
checkbox input "true"
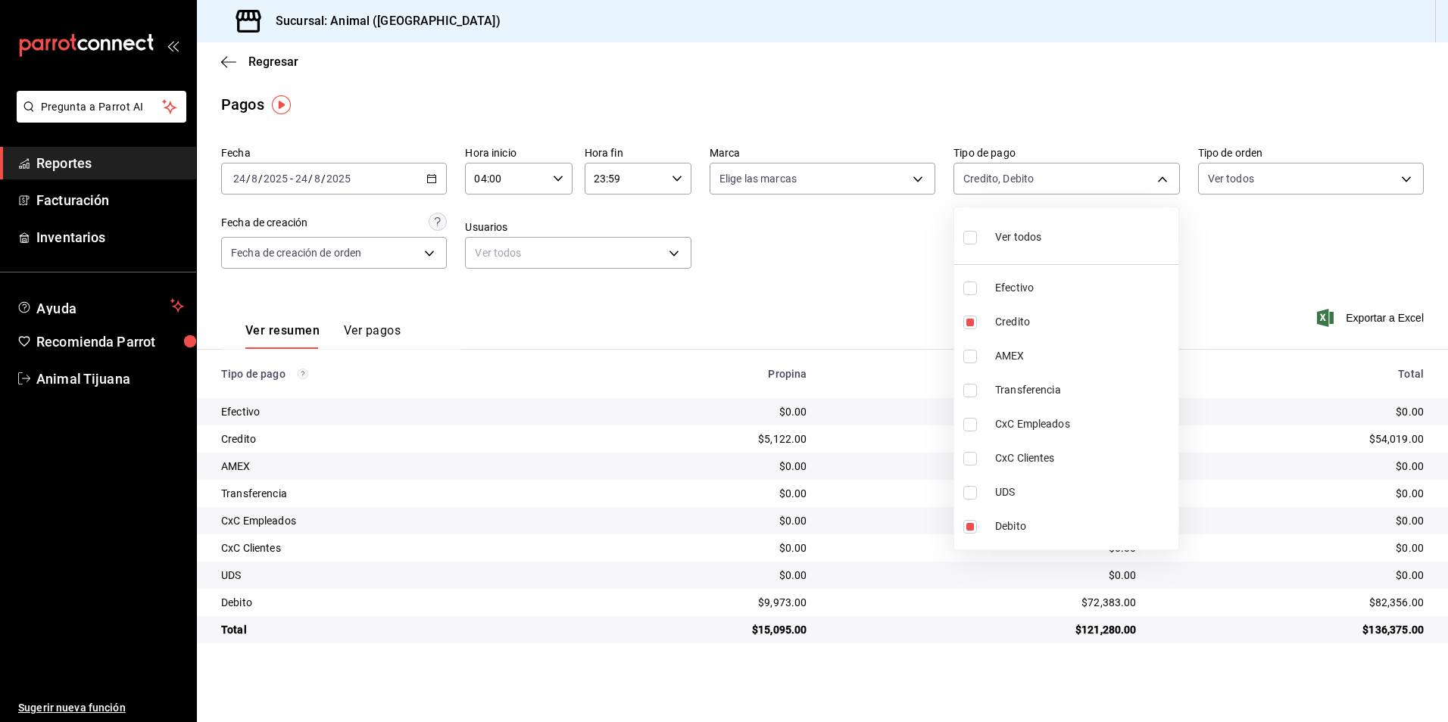
checkbox input "true"
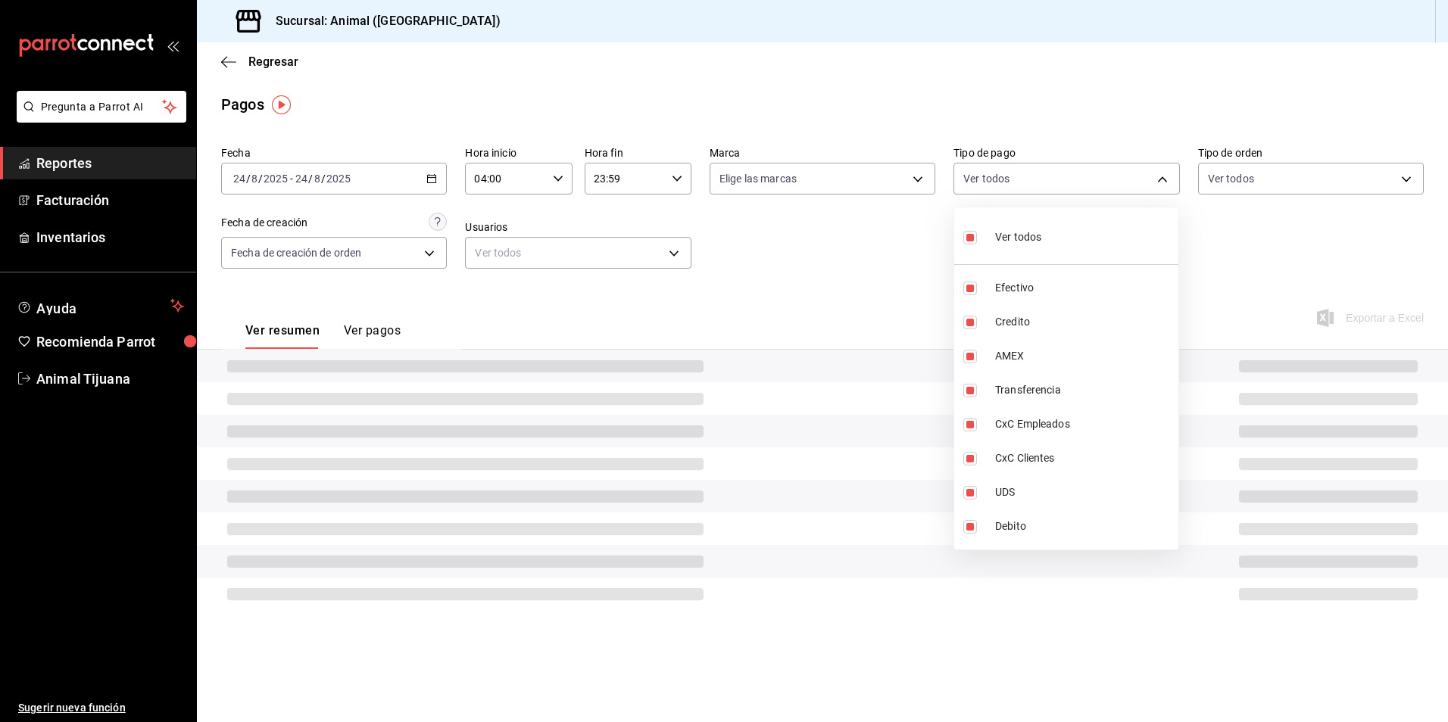
click at [1085, 242] on li "Ver todos" at bounding box center [1066, 236] width 224 height 45
checkbox input "false"
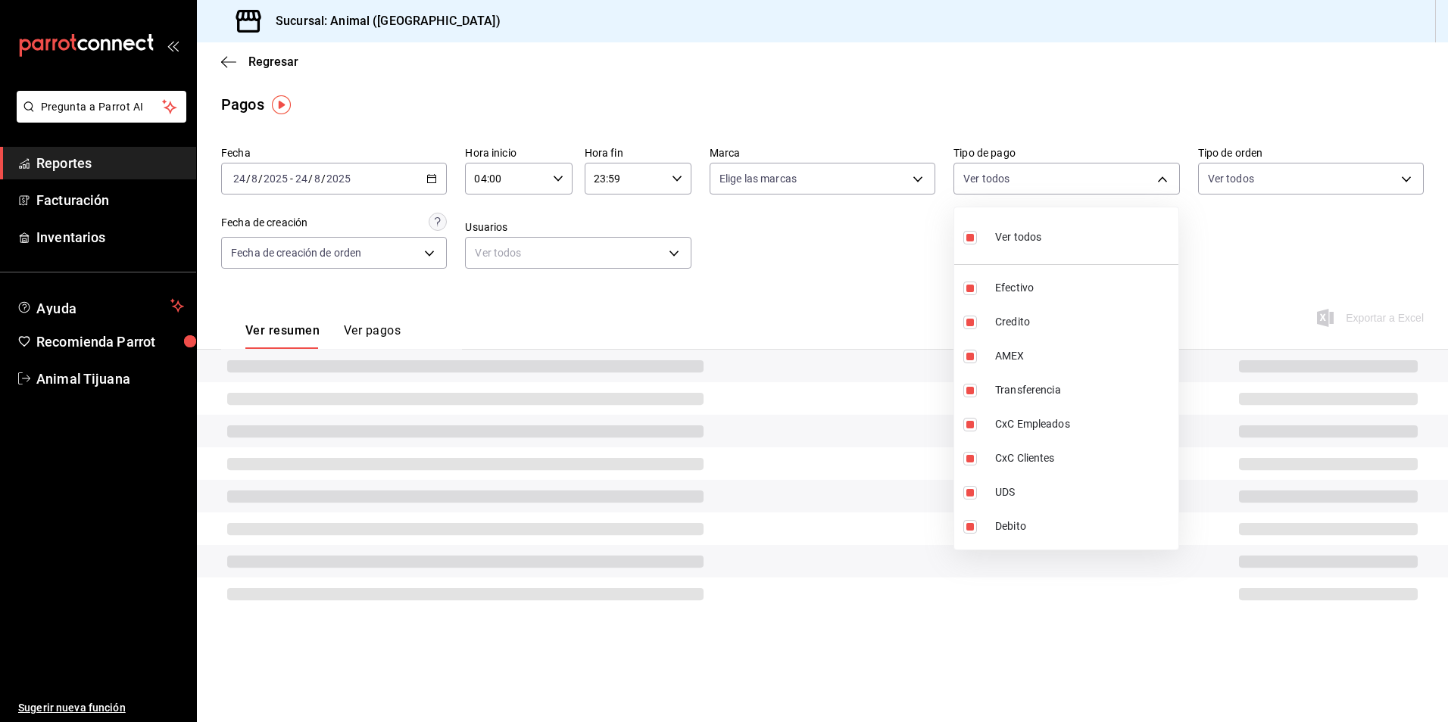
checkbox input "false"
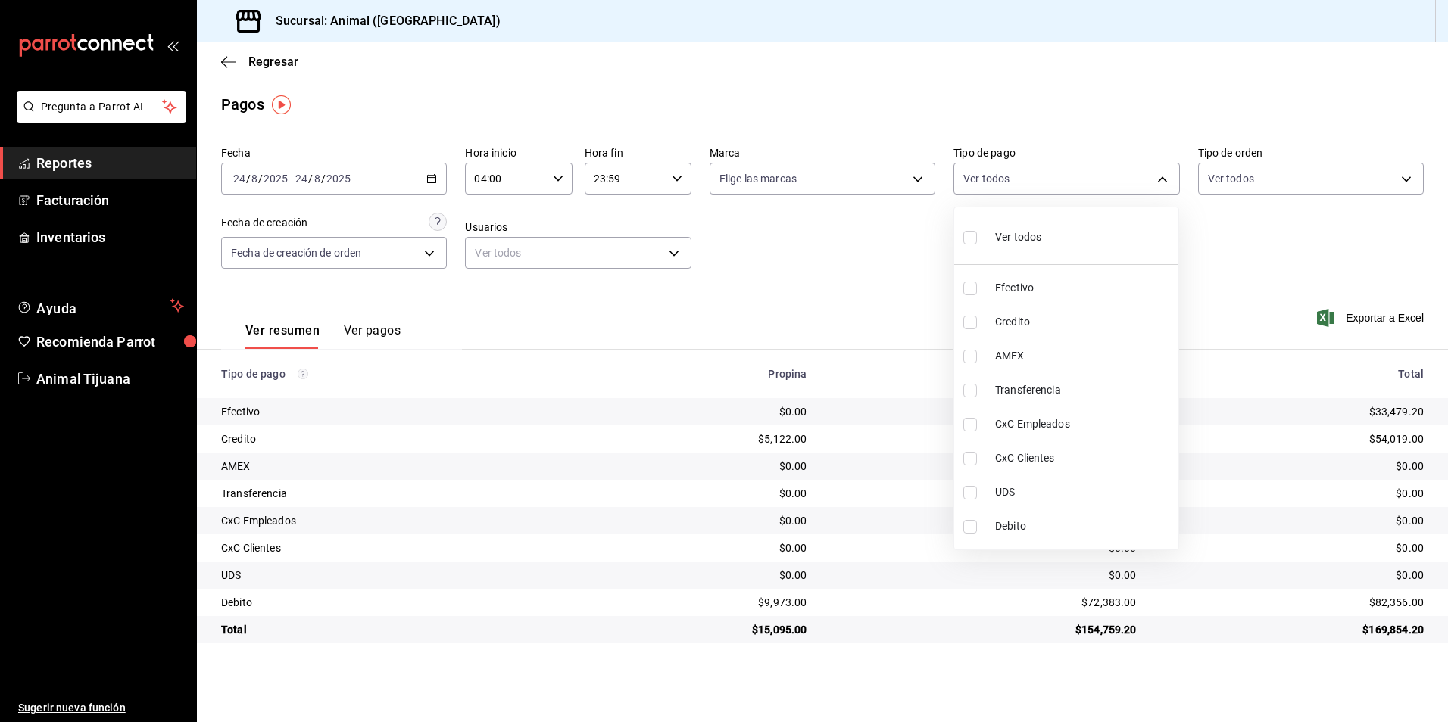
click at [1092, 307] on li "Credito" at bounding box center [1066, 322] width 224 height 34
type input "235ce608-f464-428a-9a71-314f665367d1"
checkbox input "true"
click at [1074, 528] on span "Debito" at bounding box center [1083, 527] width 177 height 16
type input "235ce608-f464-428a-9a71-314f665367d1,c7b29183-a811-4137-9cfa-21a61cd2bc4a"
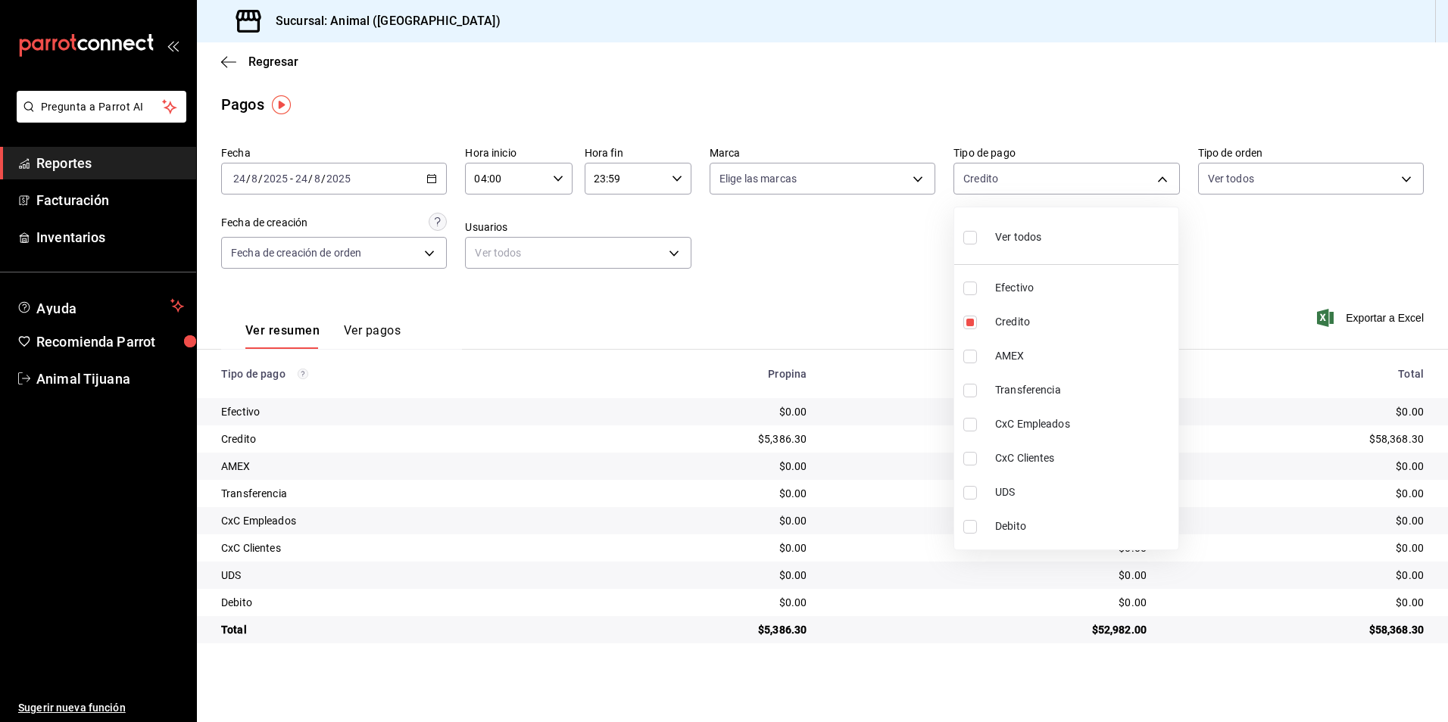
checkbox input "true"
click at [1023, 222] on div "Ver todos" at bounding box center [1002, 236] width 78 height 33
type input "b84c62b8-b02c-4970-ab2e-e166616419f2,235ce608-f464-428a-9a71-314f665367d1,53567…"
checkbox input "true"
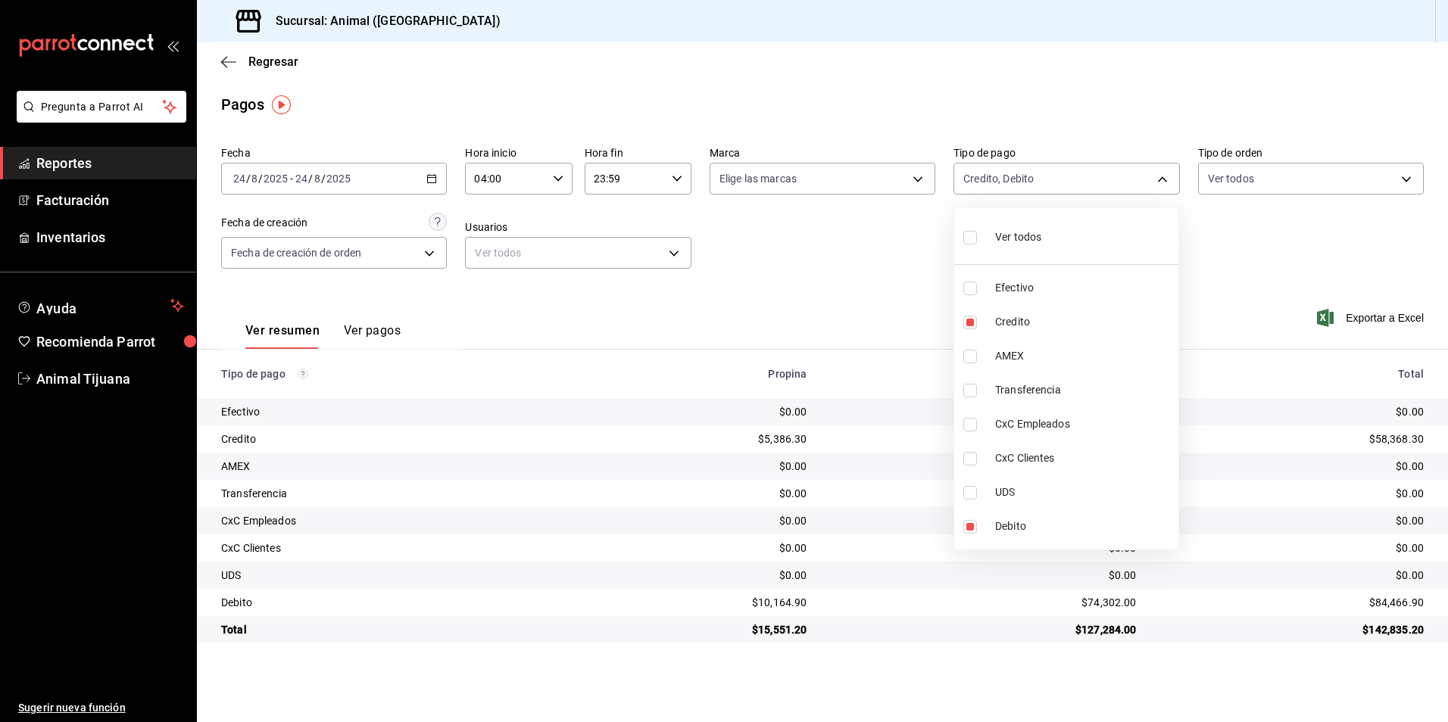
checkbox input "true"
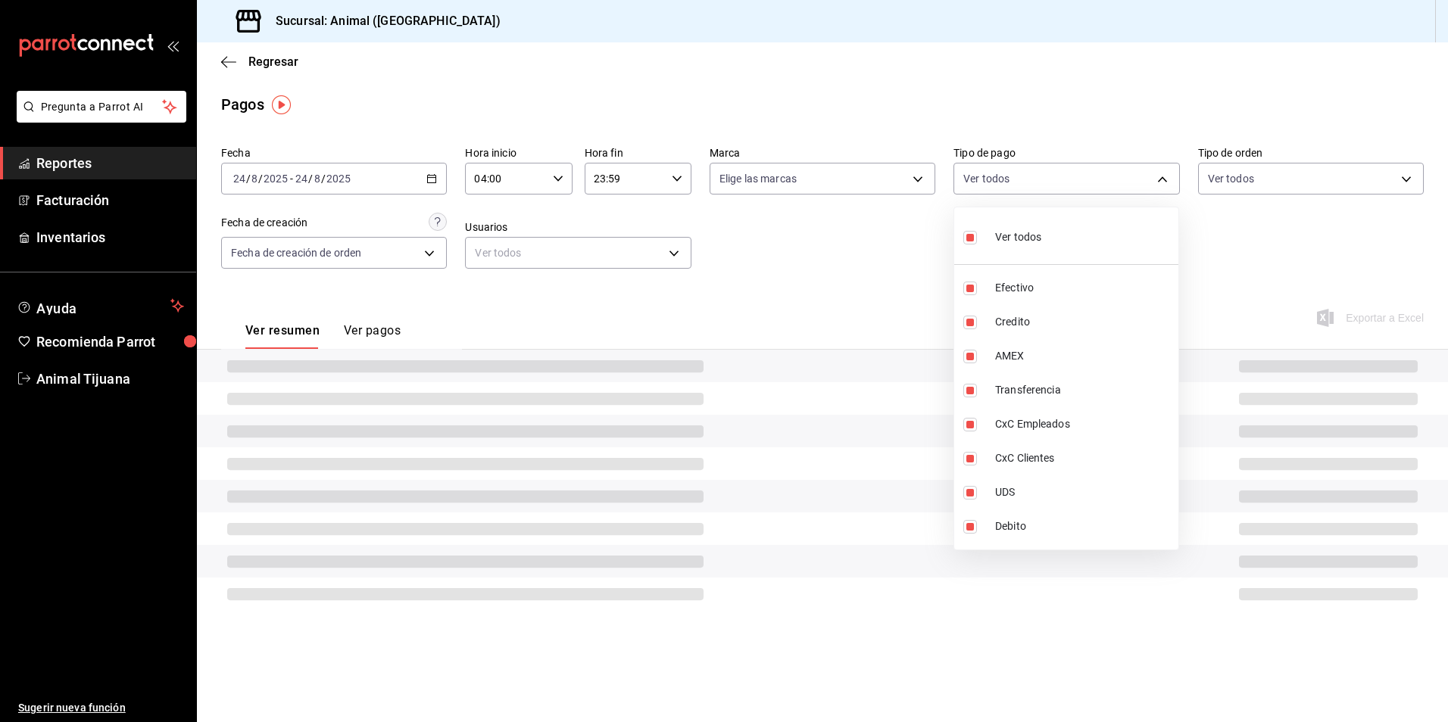
click at [1023, 222] on div "Ver todos" at bounding box center [1002, 236] width 78 height 33
checkbox input "false"
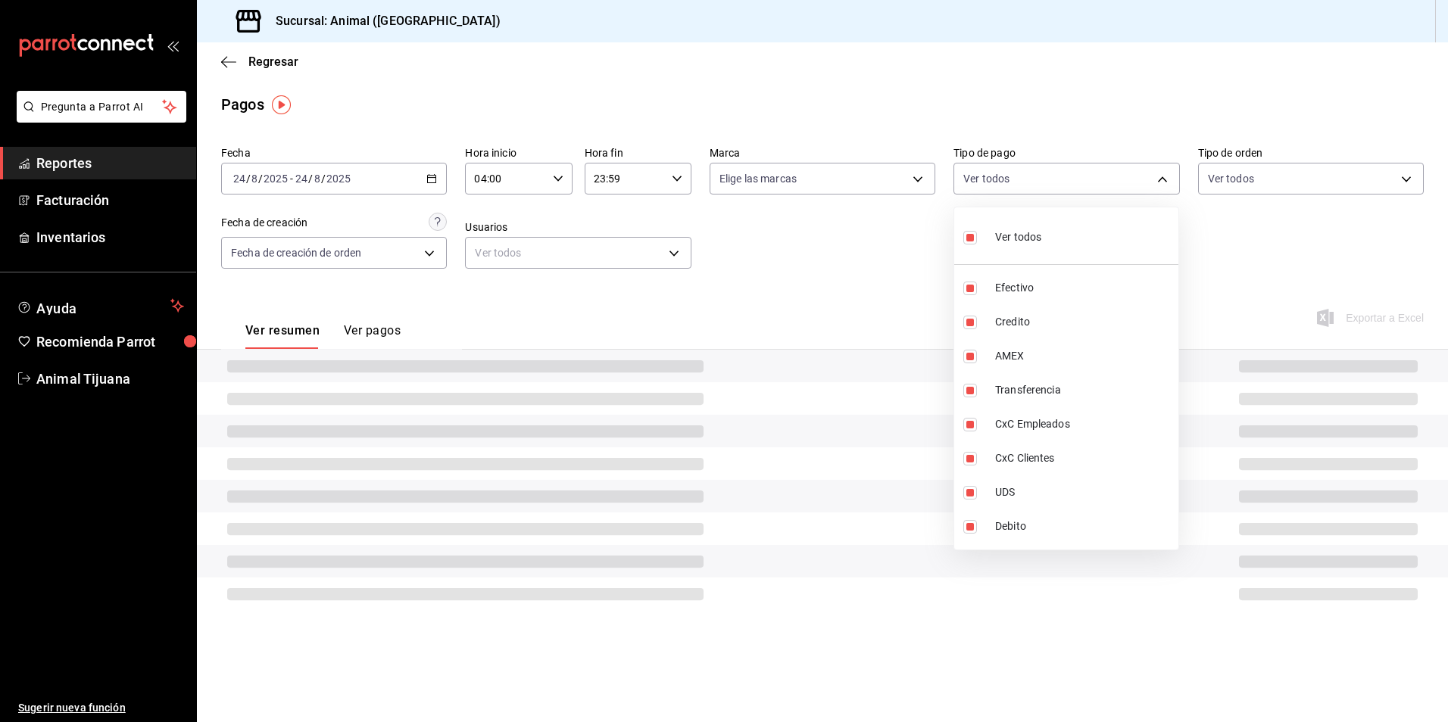
checkbox input "false"
